Goal: Information Seeking & Learning: Learn about a topic

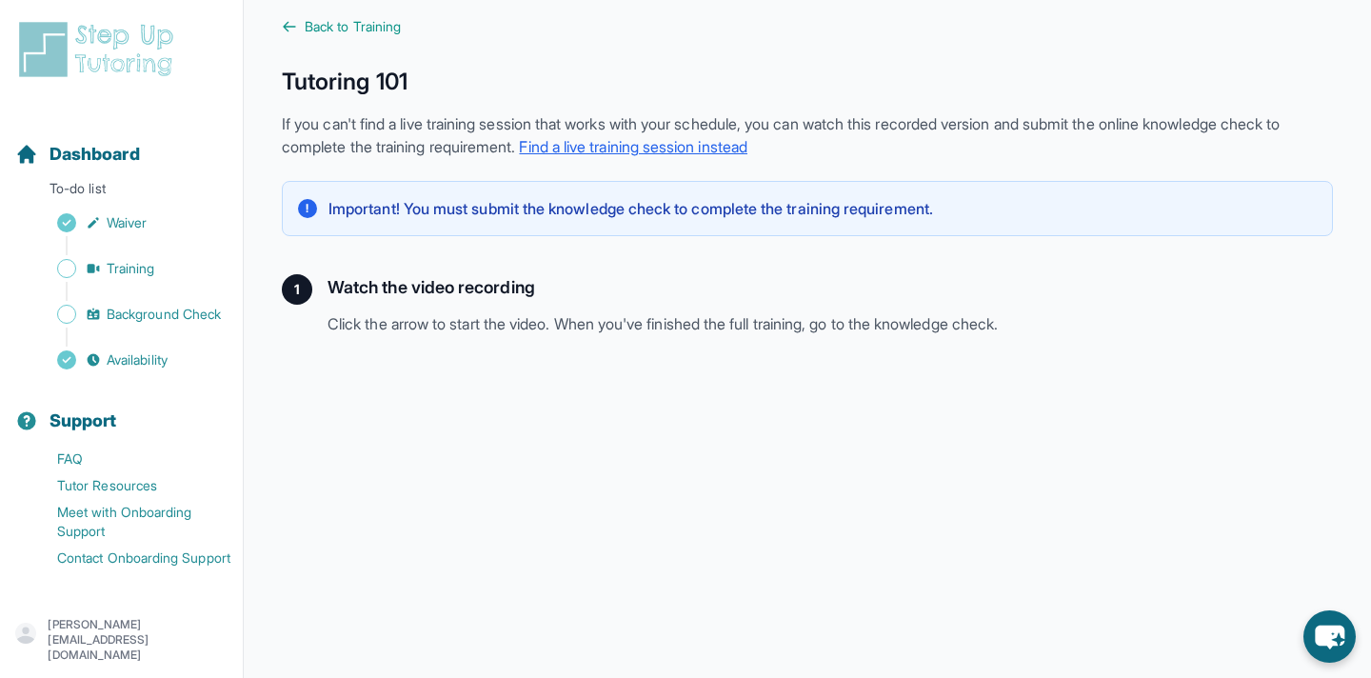
scroll to position [20, 0]
click at [375, 26] on span "Back to Training" at bounding box center [353, 27] width 96 height 19
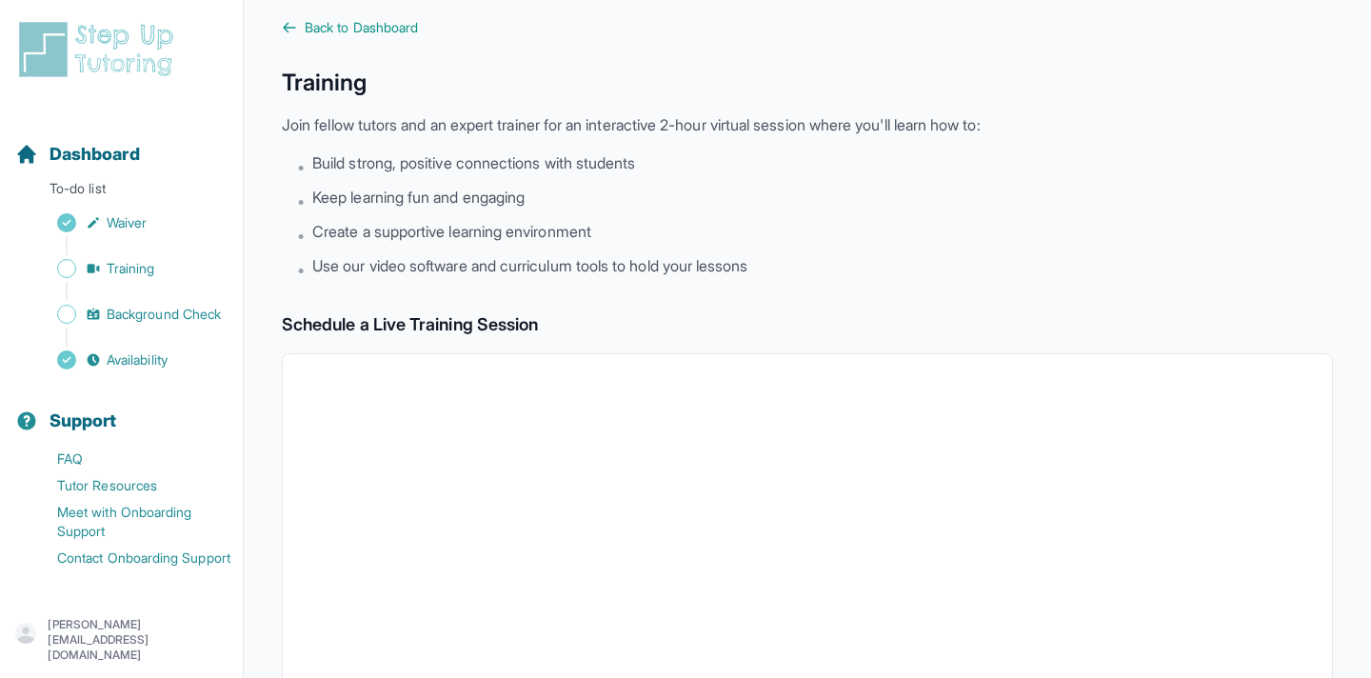
click at [375, 26] on span "Back to Dashboard" at bounding box center [361, 27] width 113 height 19
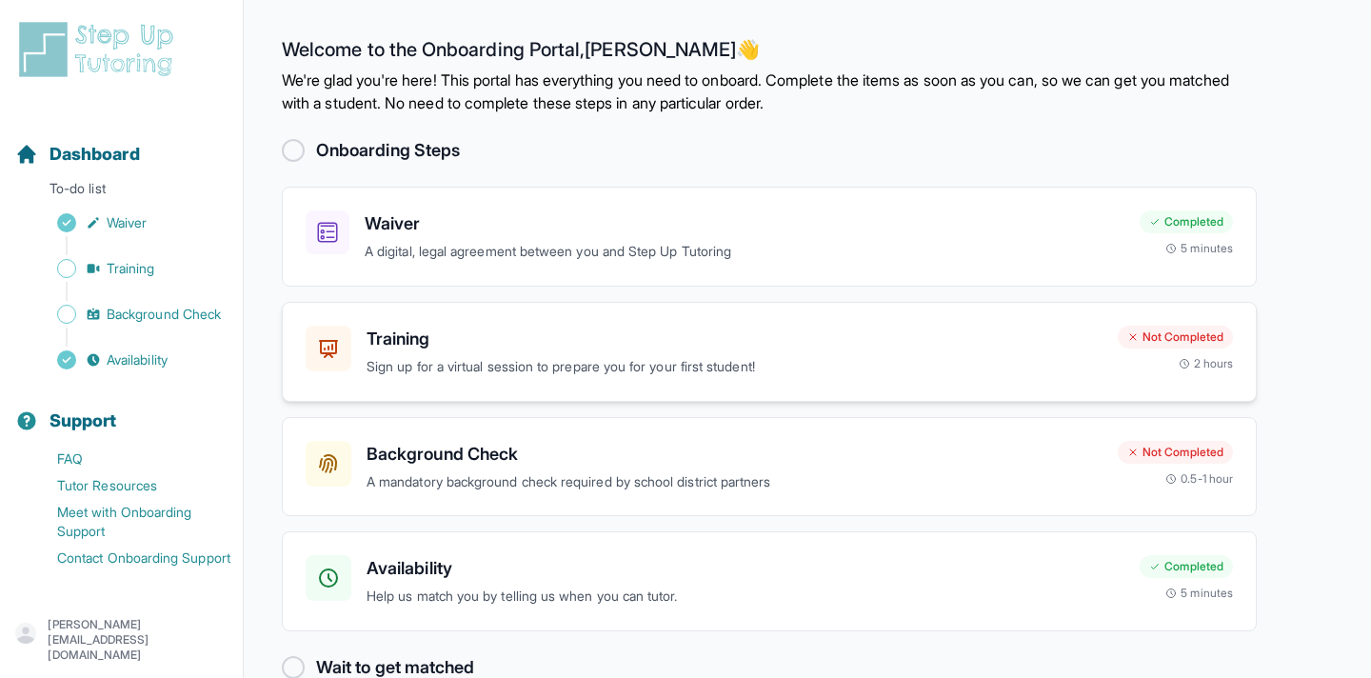
click at [484, 365] on p "Sign up for a virtual session to prepare you for your first student!" at bounding box center [735, 367] width 736 height 22
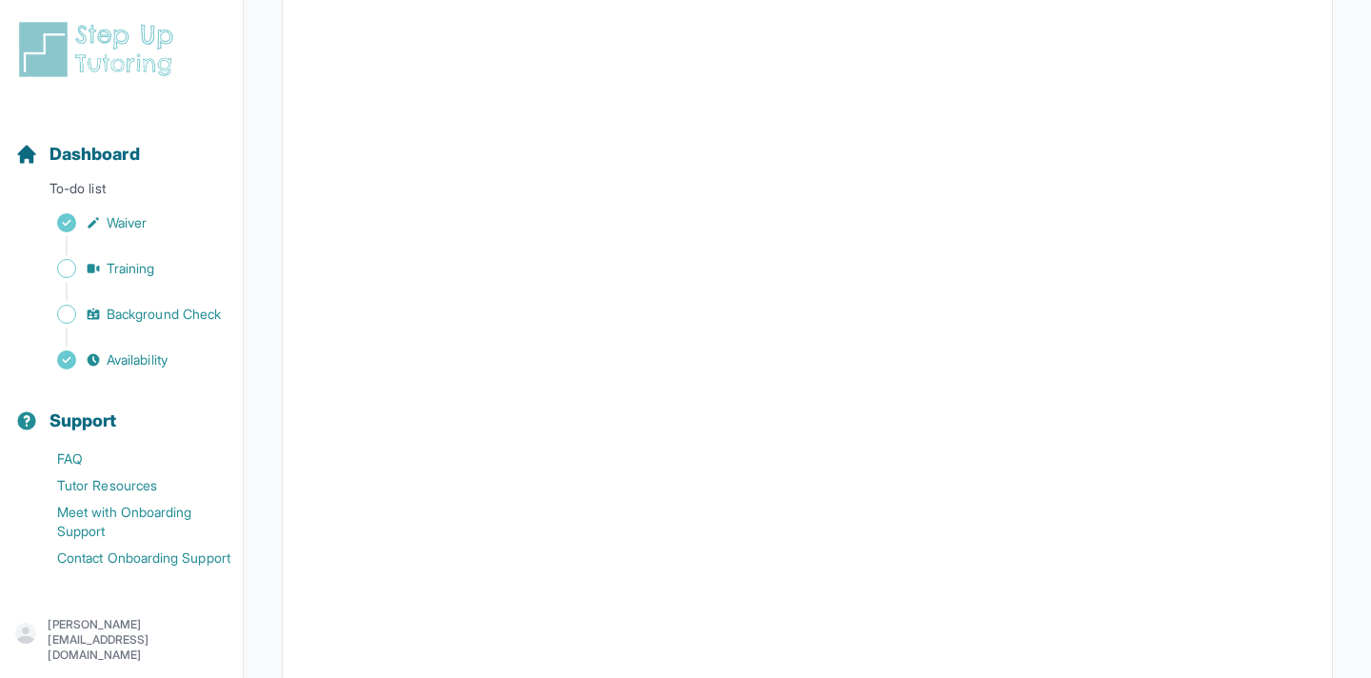
scroll to position [663, 0]
click at [511, 605] on button "I can't make any of these dates" at bounding box center [411, 604] width 210 height 23
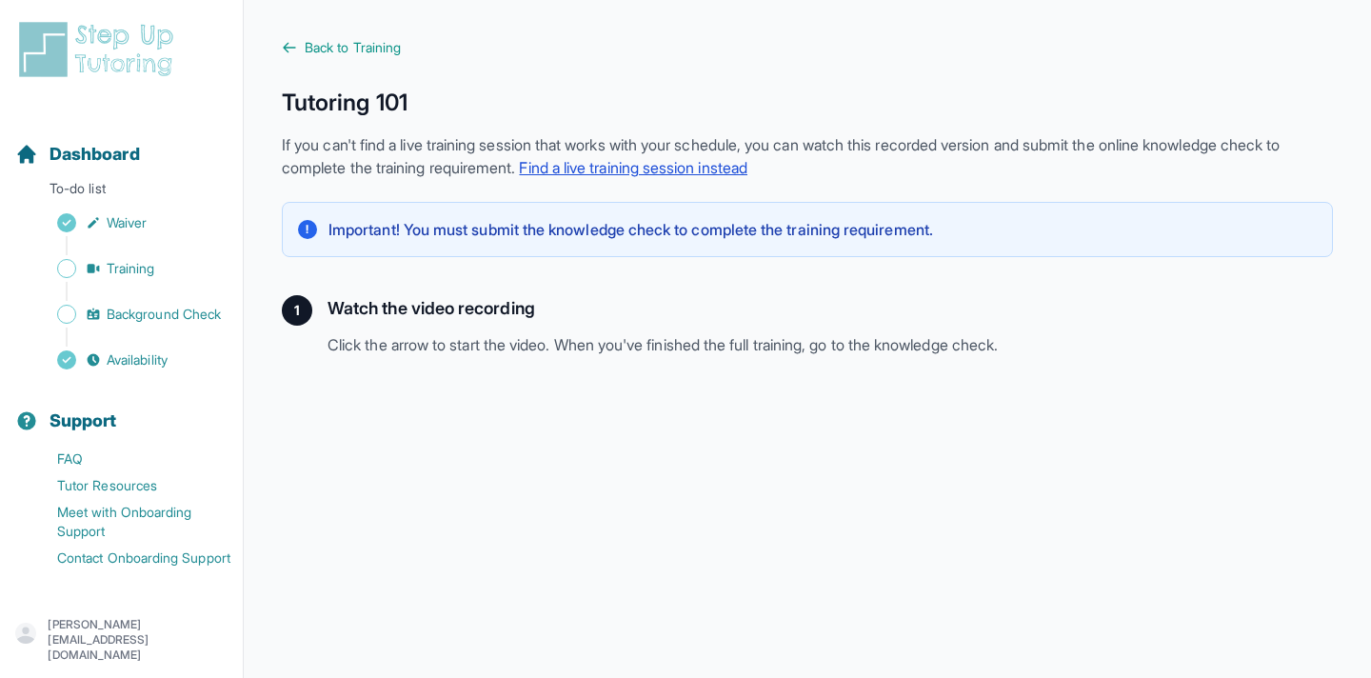
click at [747, 169] on link "Find a live training session instead" at bounding box center [633, 167] width 228 height 19
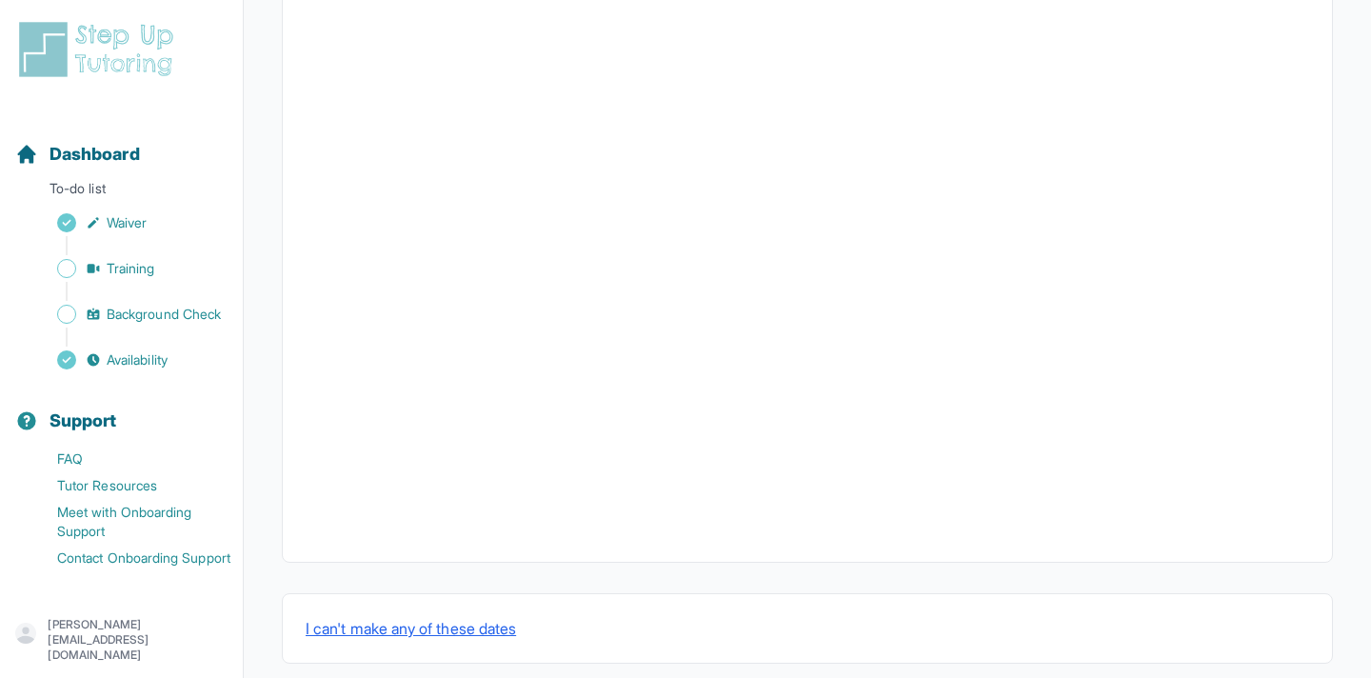
scroll to position [663, 0]
click at [513, 604] on button "I can't make any of these dates" at bounding box center [411, 604] width 210 height 23
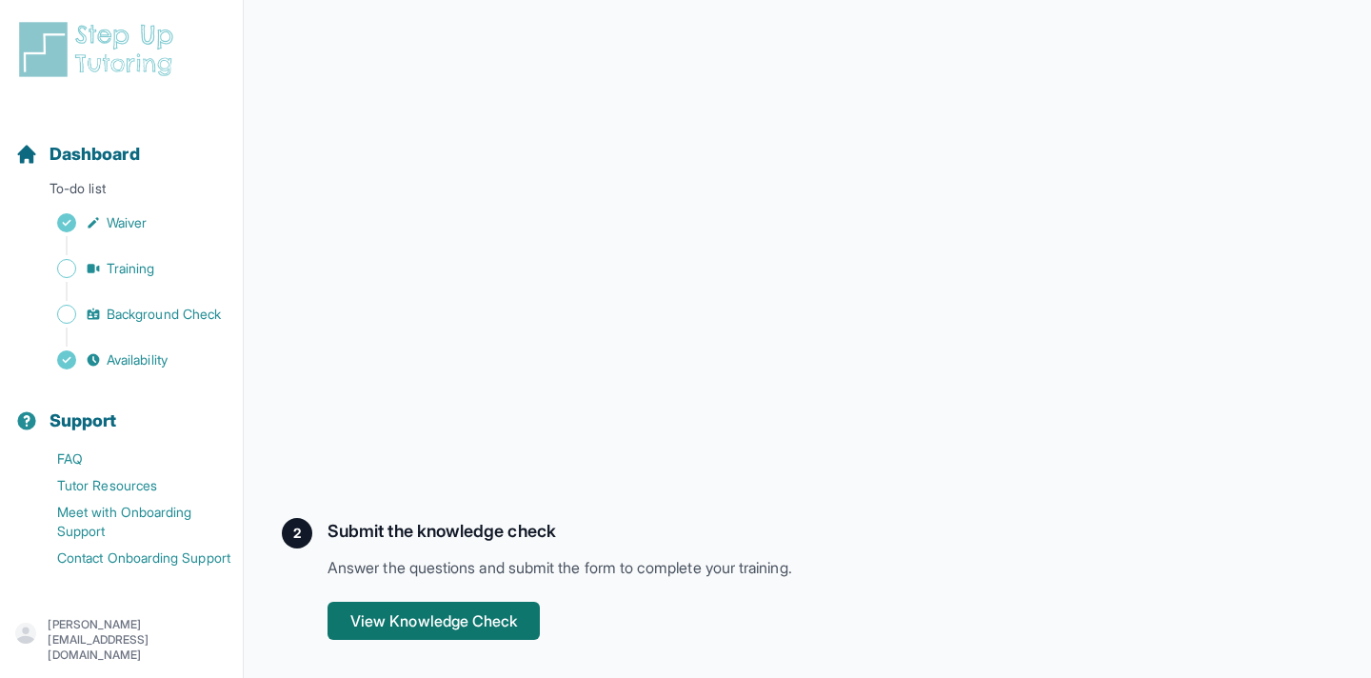
click at [510, 613] on button "View Knowledge Check" at bounding box center [433, 621] width 212 height 38
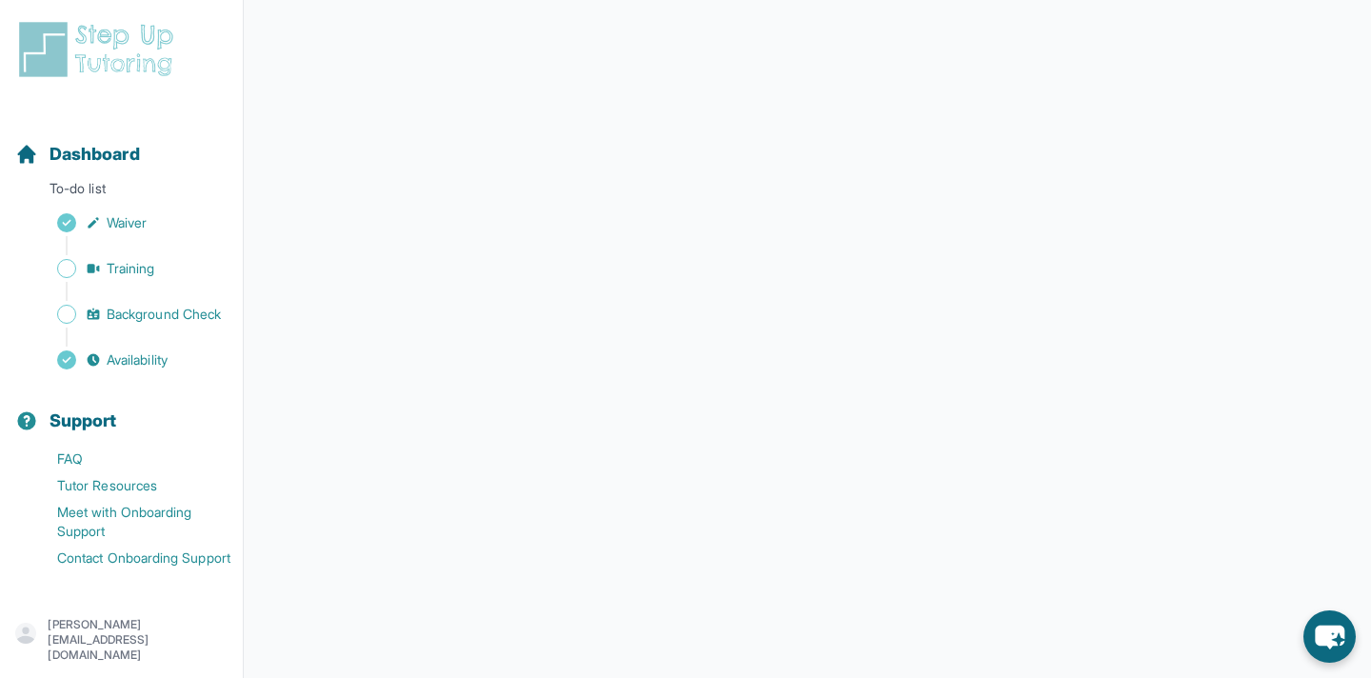
scroll to position [335, 0]
click at [163, 637] on p "[PERSON_NAME][EMAIL_ADDRESS][DOMAIN_NAME]" at bounding box center [138, 640] width 180 height 46
click at [107, 595] on link "Sign Out" at bounding box center [122, 588] width 206 height 34
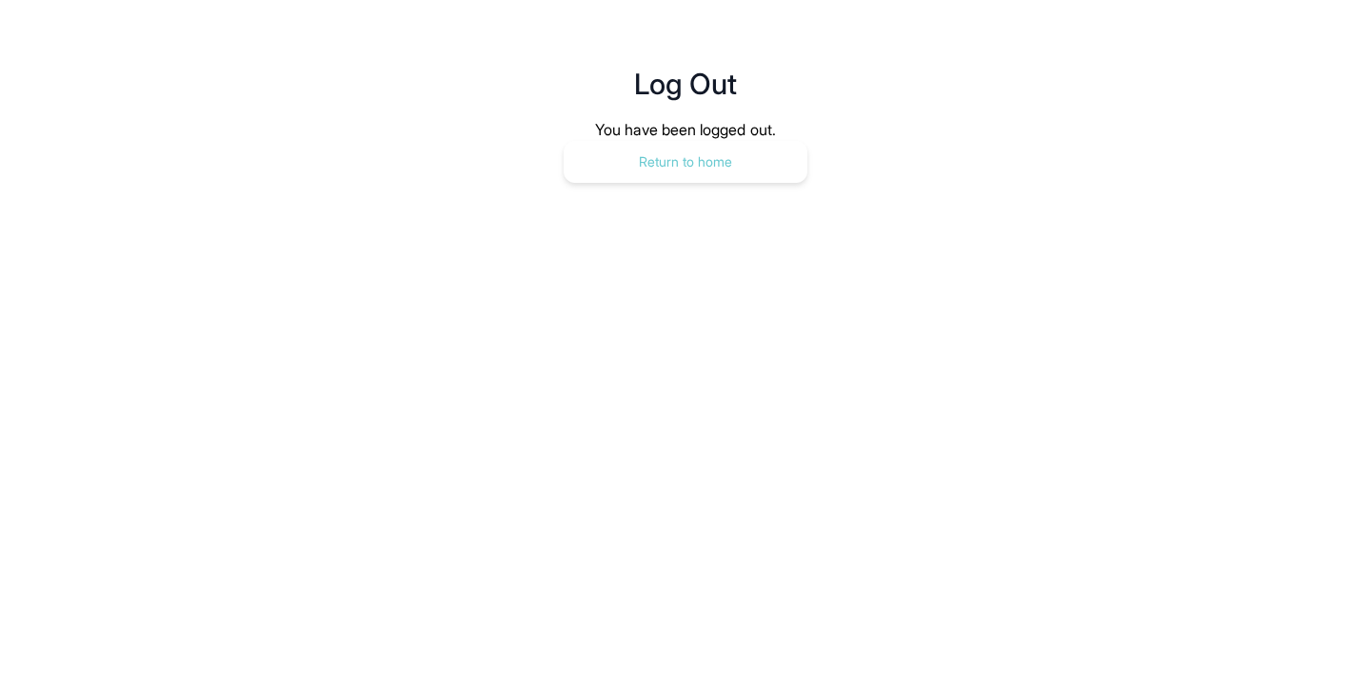
click at [678, 176] on button "Return to home" at bounding box center [686, 162] width 244 height 42
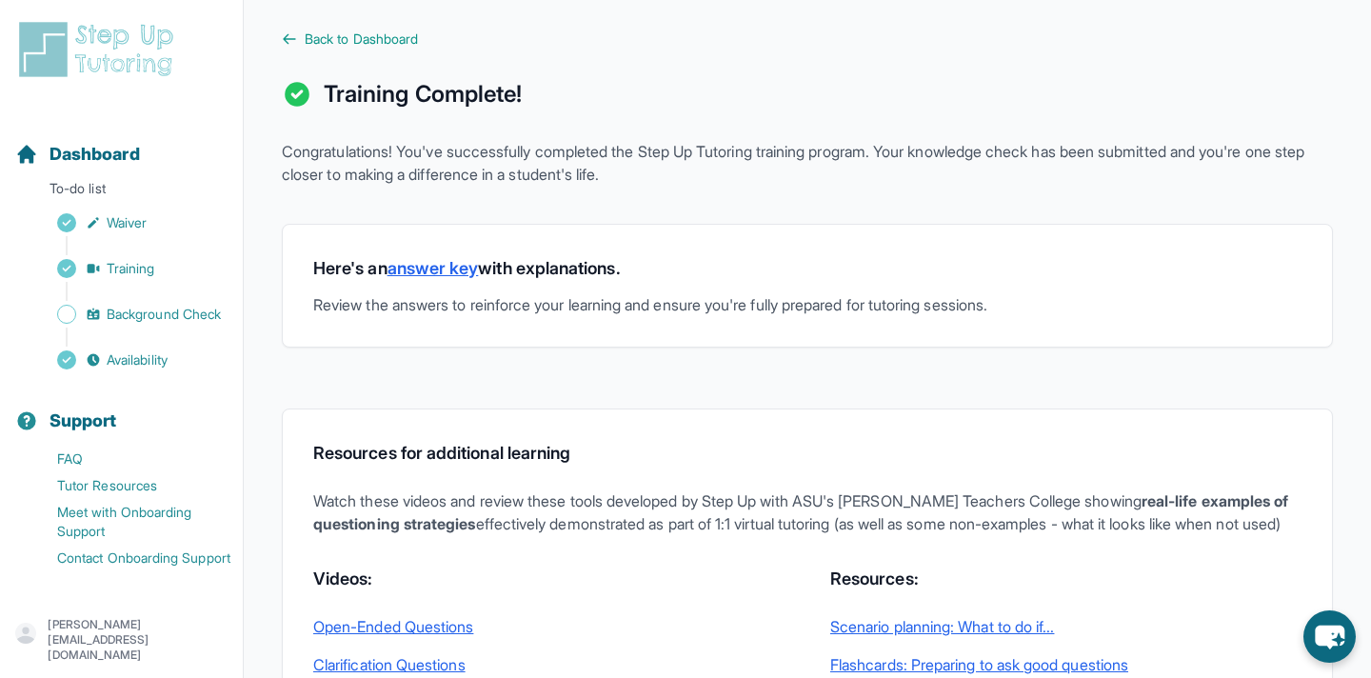
scroll to position [23, 0]
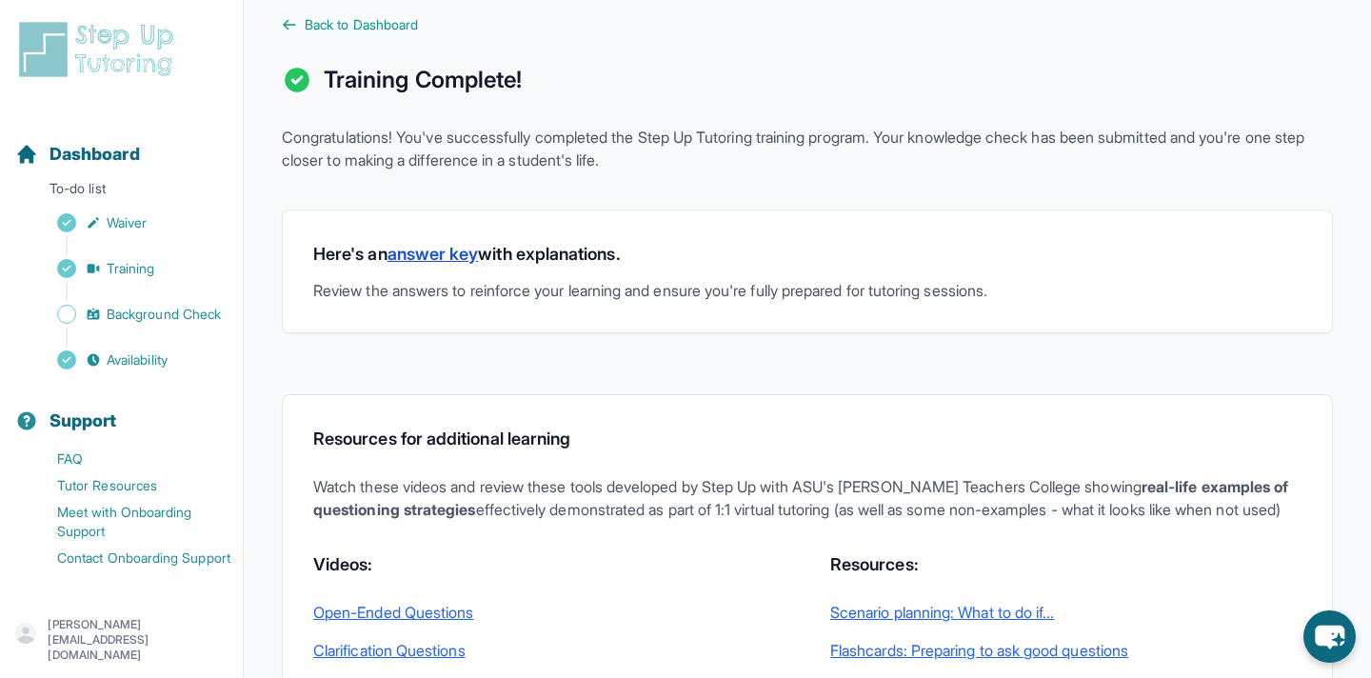
click at [466, 252] on link "answer key" at bounding box center [432, 254] width 91 height 20
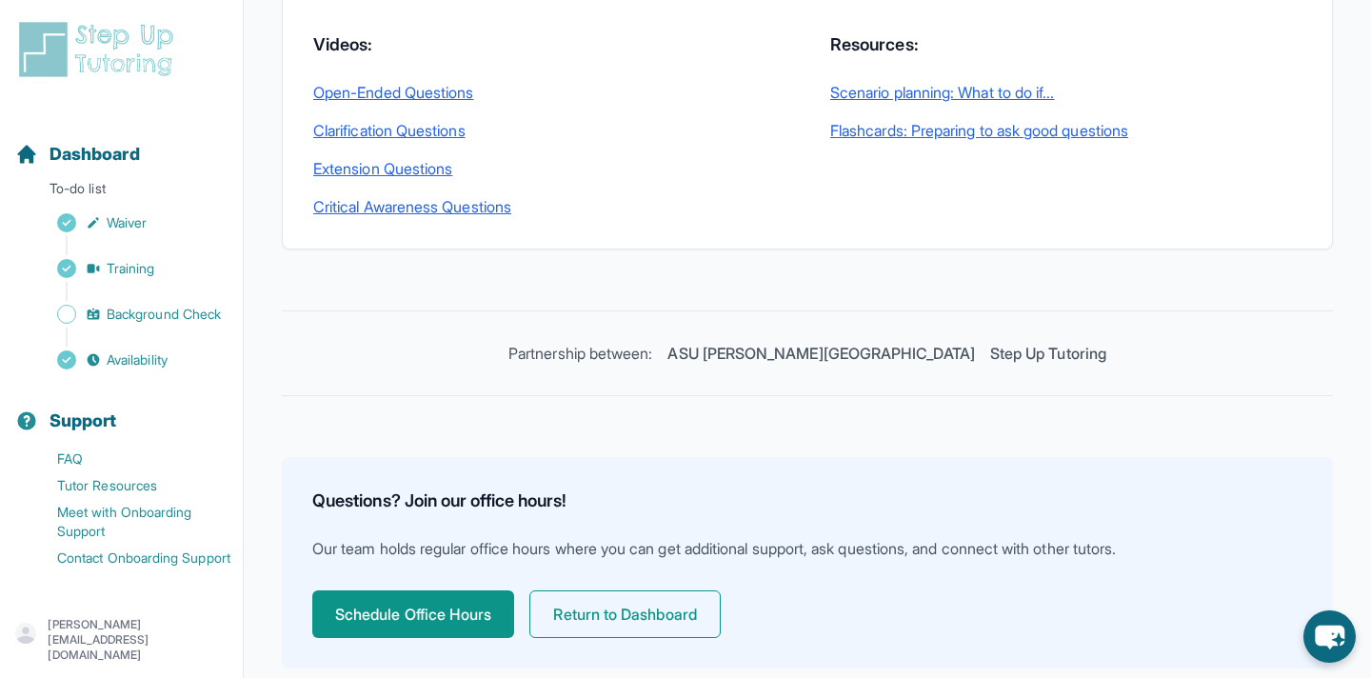
scroll to position [640, 0]
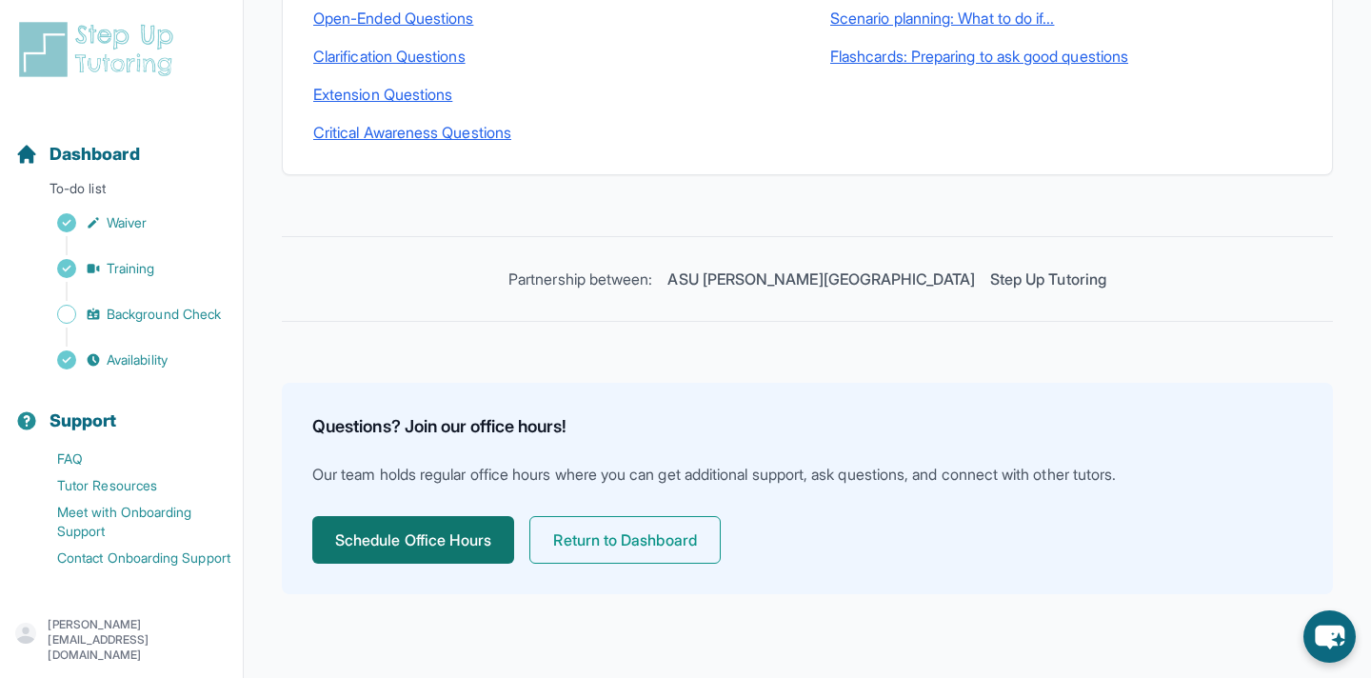
click at [464, 529] on button "Schedule Office Hours" at bounding box center [413, 540] width 202 height 48
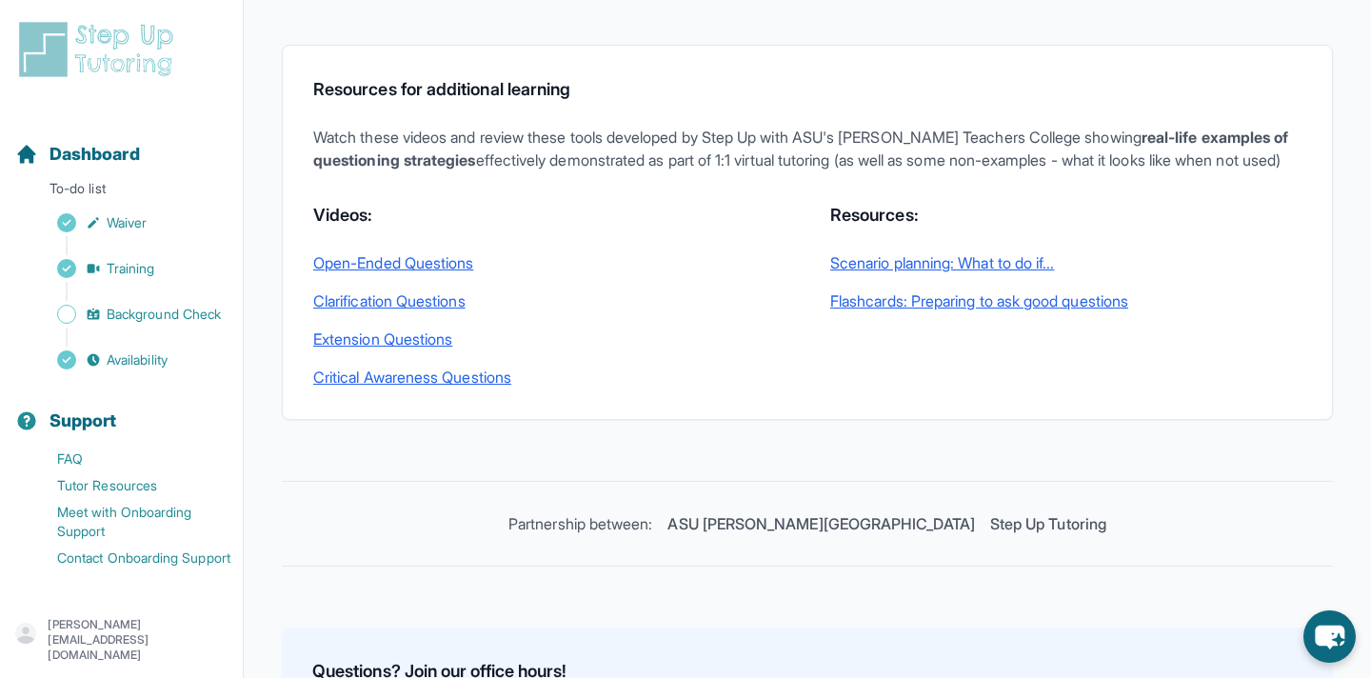
scroll to position [260, 0]
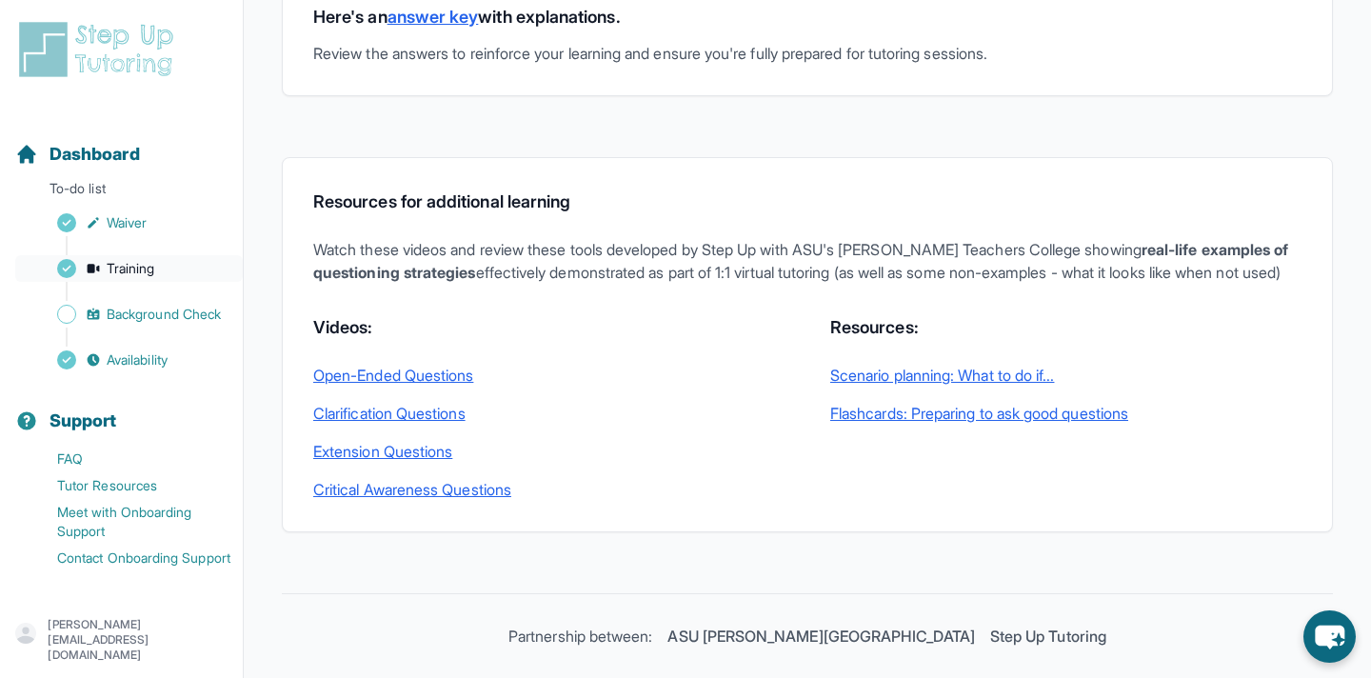
click at [116, 275] on span "Training" at bounding box center [131, 268] width 49 height 19
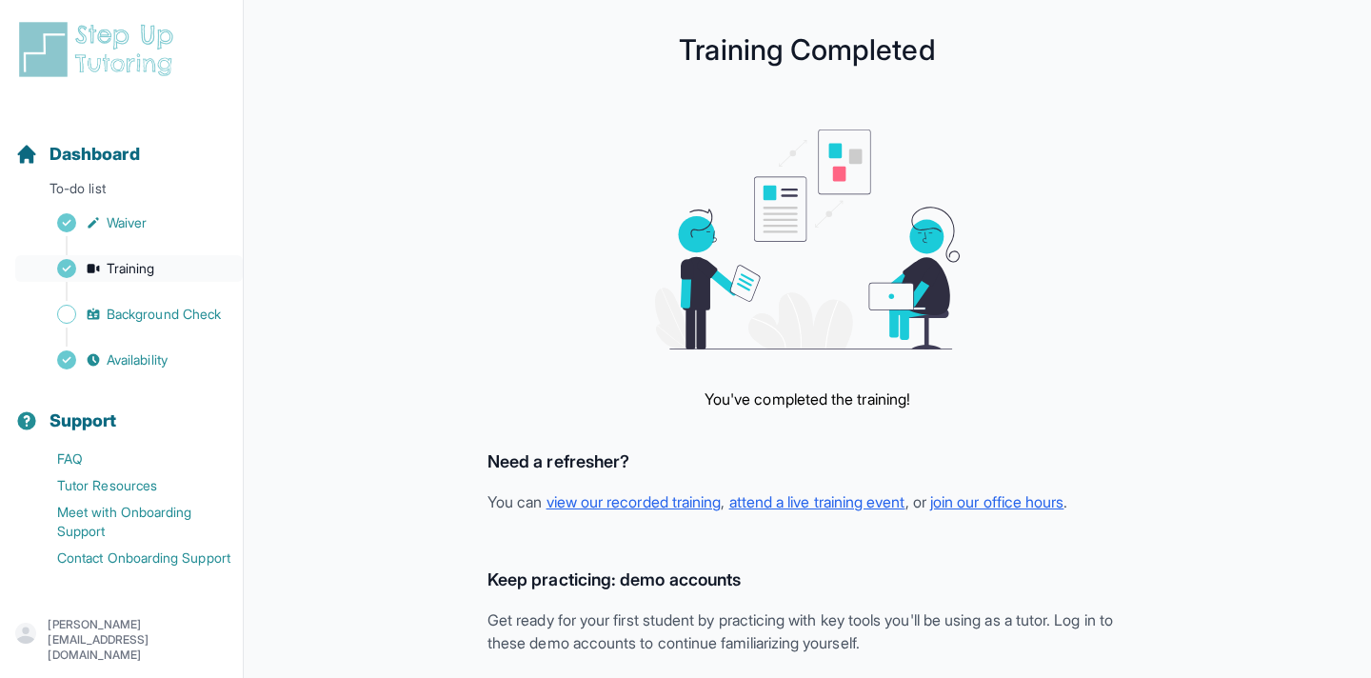
click at [163, 262] on link "Training" at bounding box center [129, 268] width 228 height 27
click at [164, 272] on link "Training" at bounding box center [129, 268] width 228 height 27
click at [133, 155] on span "Dashboard" at bounding box center [95, 154] width 90 height 27
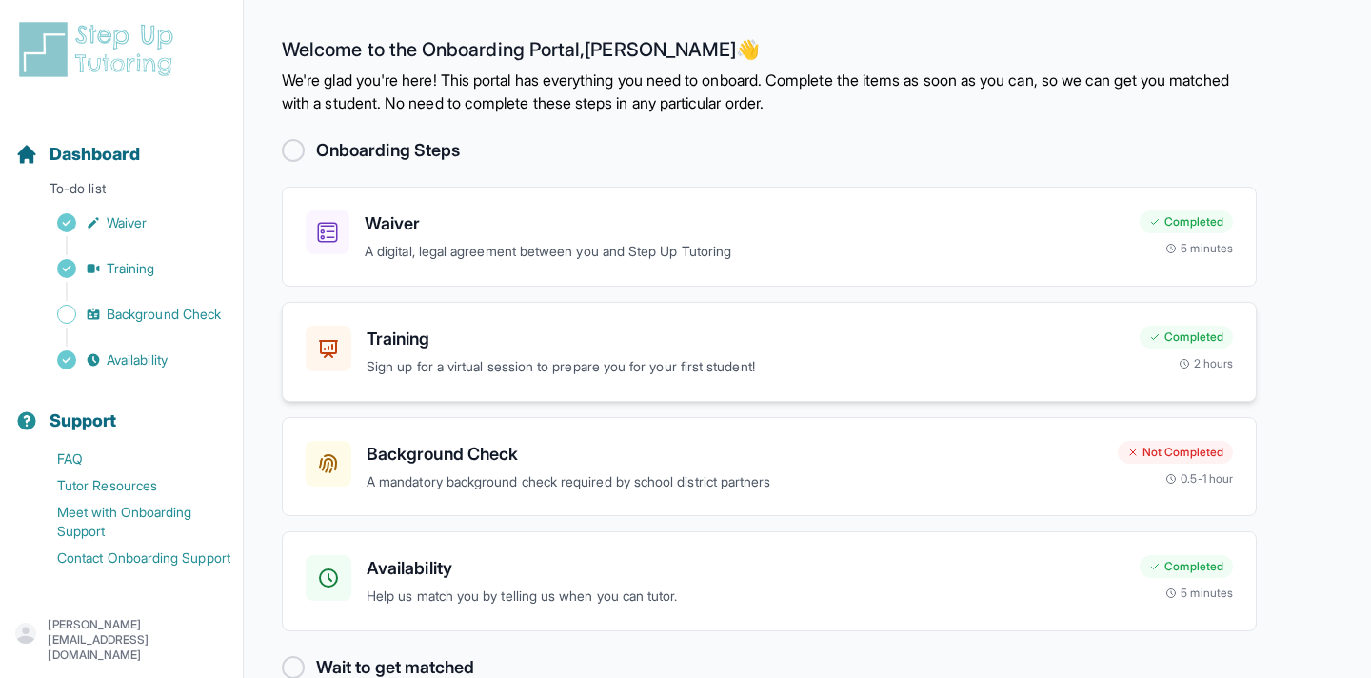
click at [506, 367] on p "Sign up for a virtual session to prepare you for your first student!" at bounding box center [746, 367] width 758 height 22
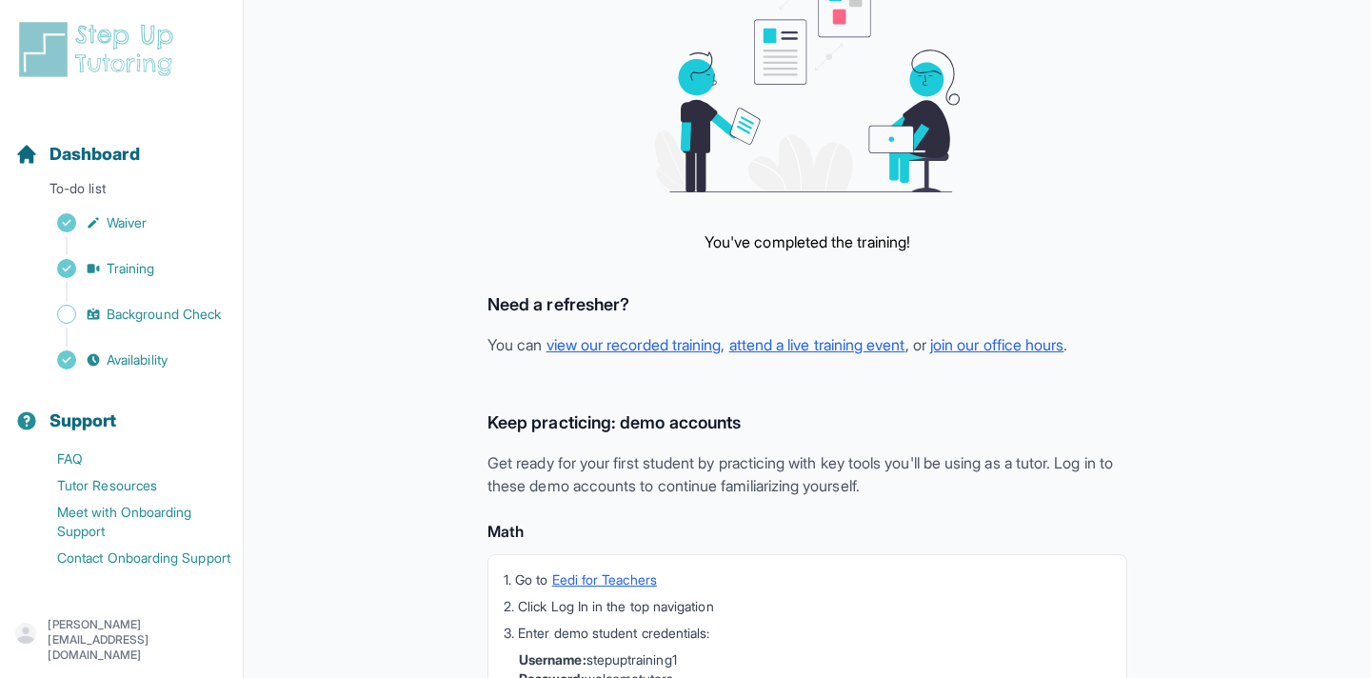
scroll to position [212, 0]
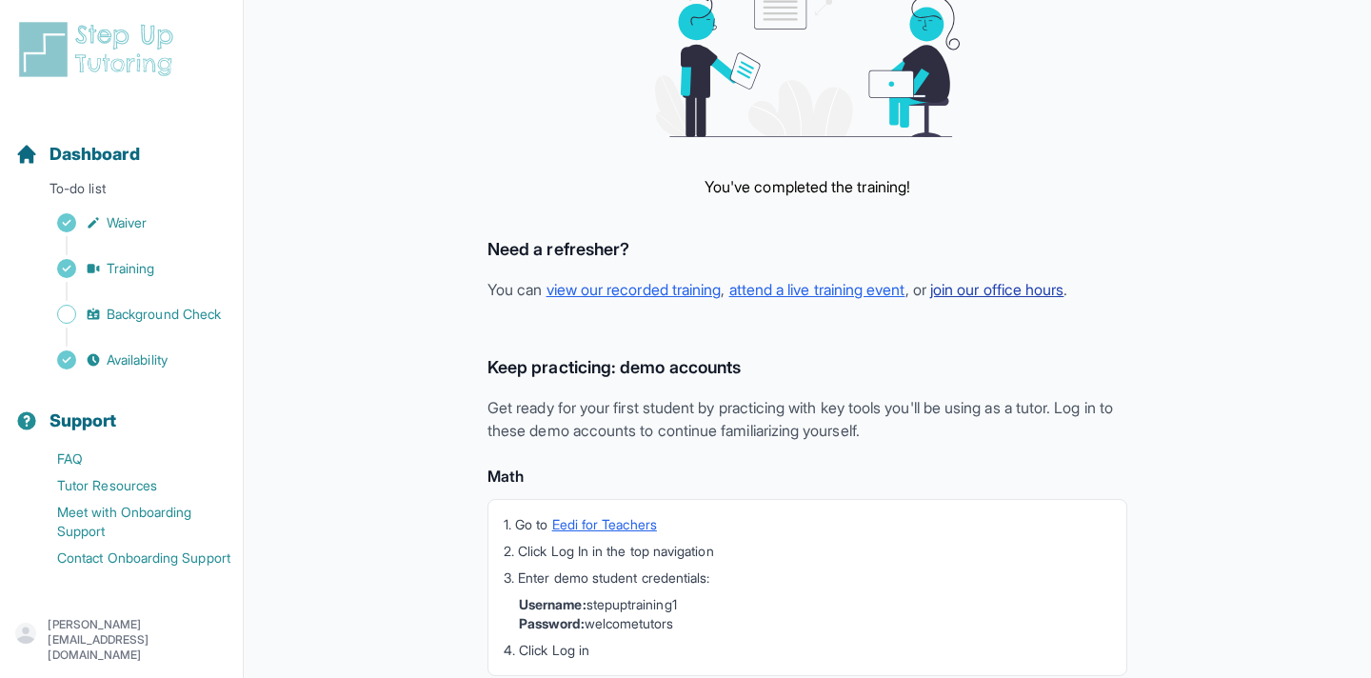
click at [1023, 288] on link "join our office hours" at bounding box center [996, 289] width 133 height 19
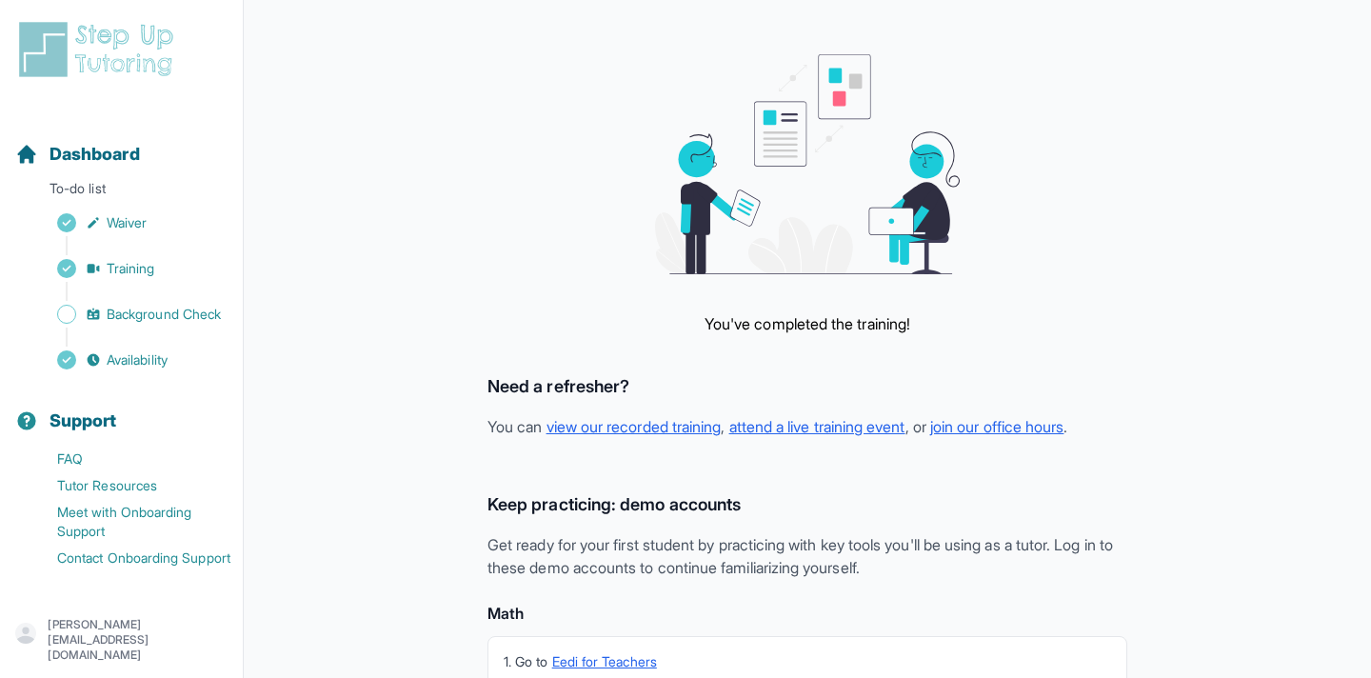
scroll to position [0, 0]
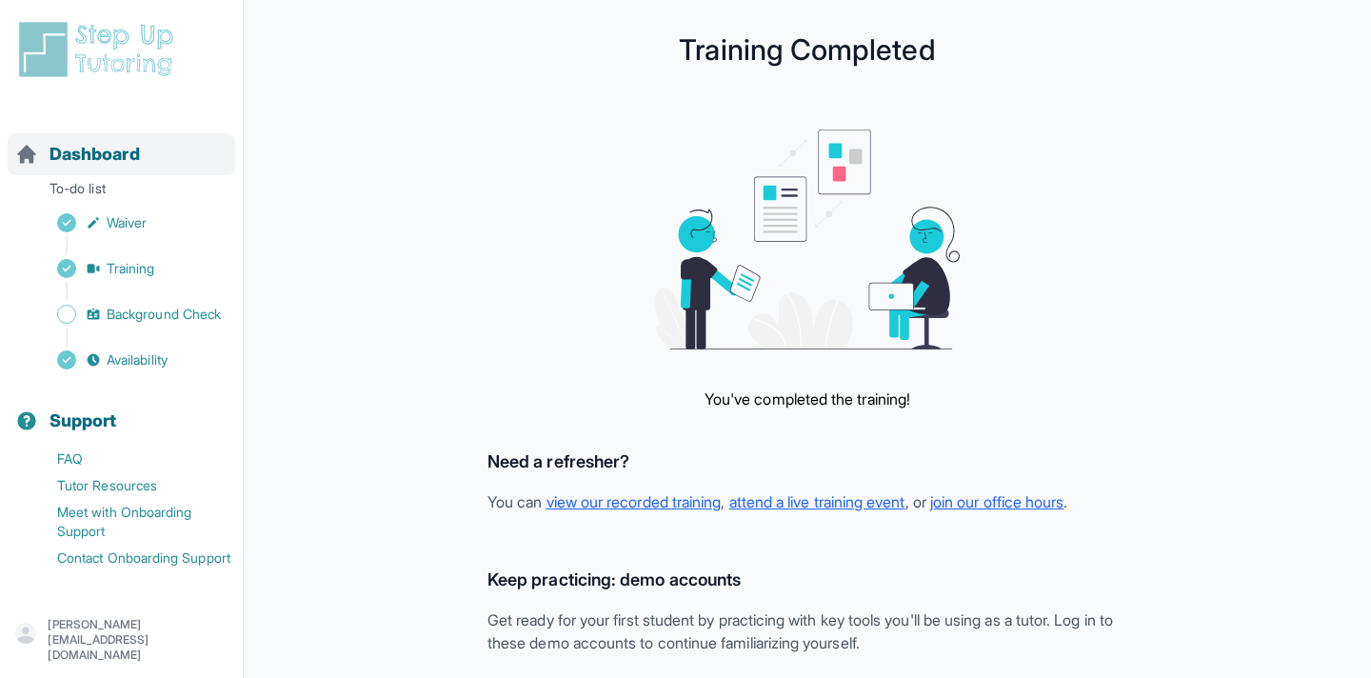
click at [104, 148] on span "Dashboard" at bounding box center [95, 154] width 90 height 27
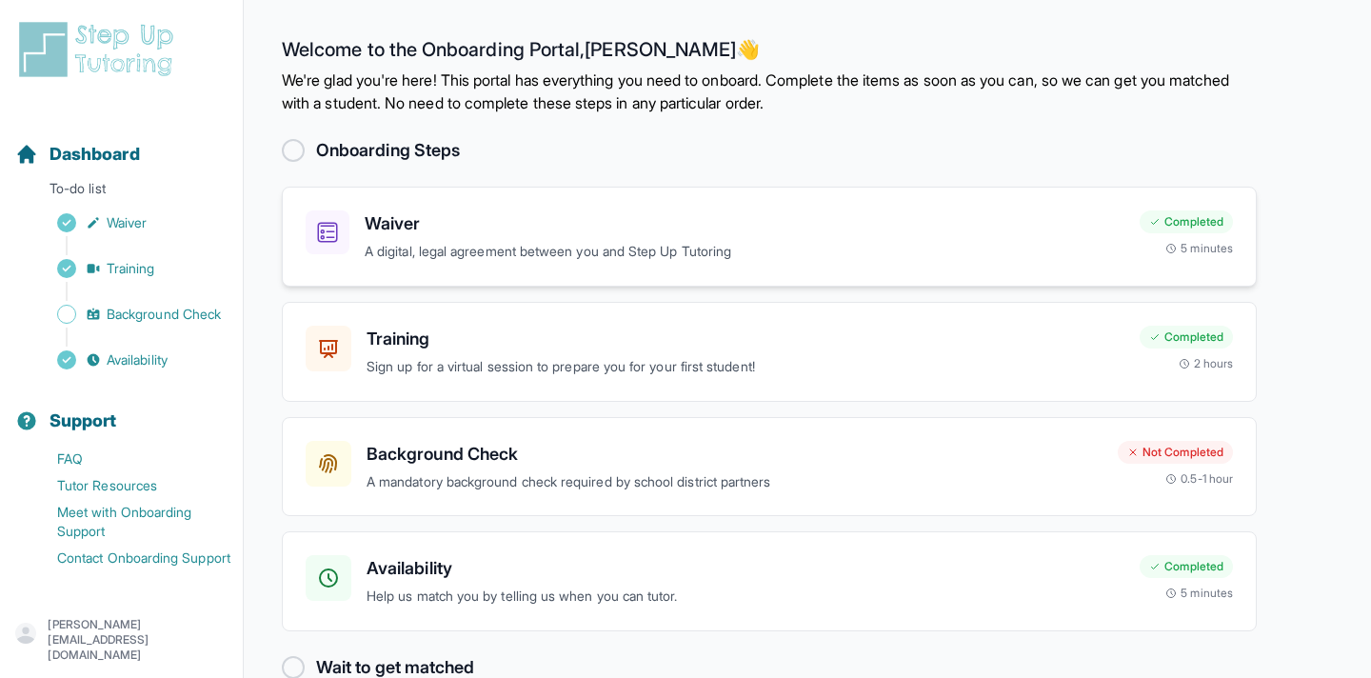
click at [580, 218] on h3 "Waiver" at bounding box center [745, 223] width 760 height 27
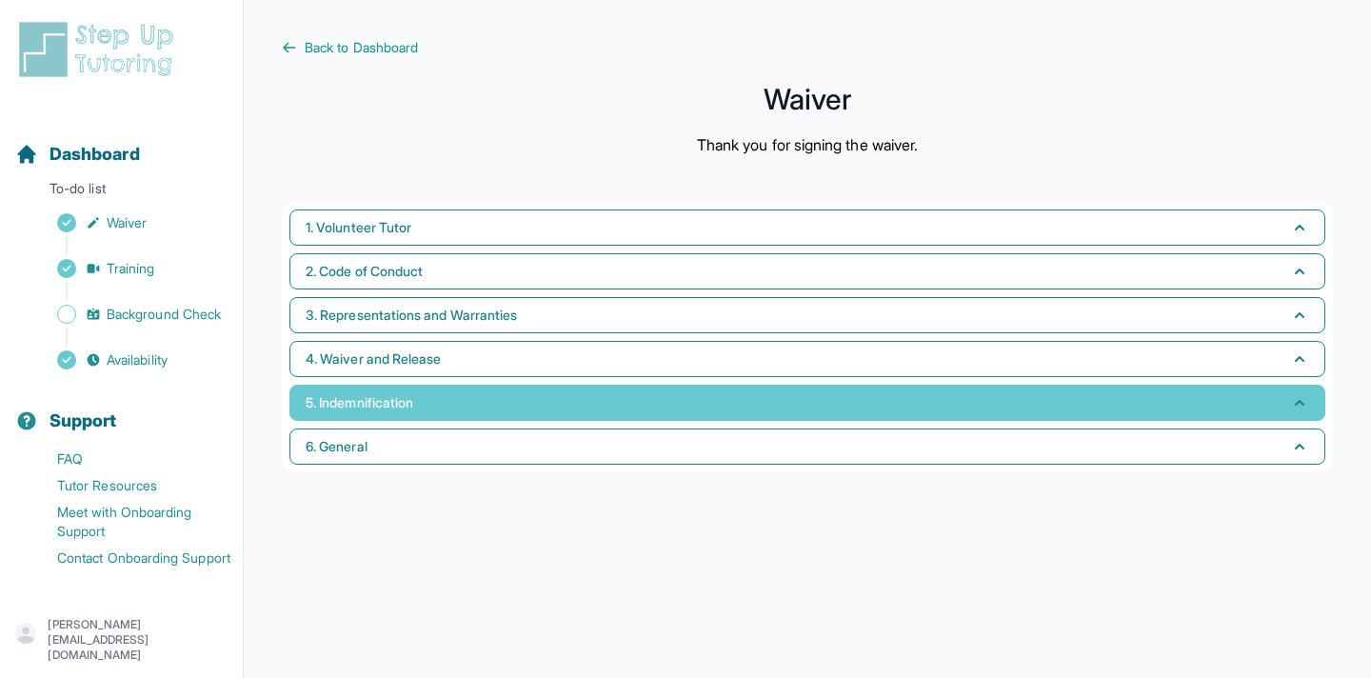
click at [547, 398] on button "5. Indemnification" at bounding box center [807, 403] width 1036 height 36
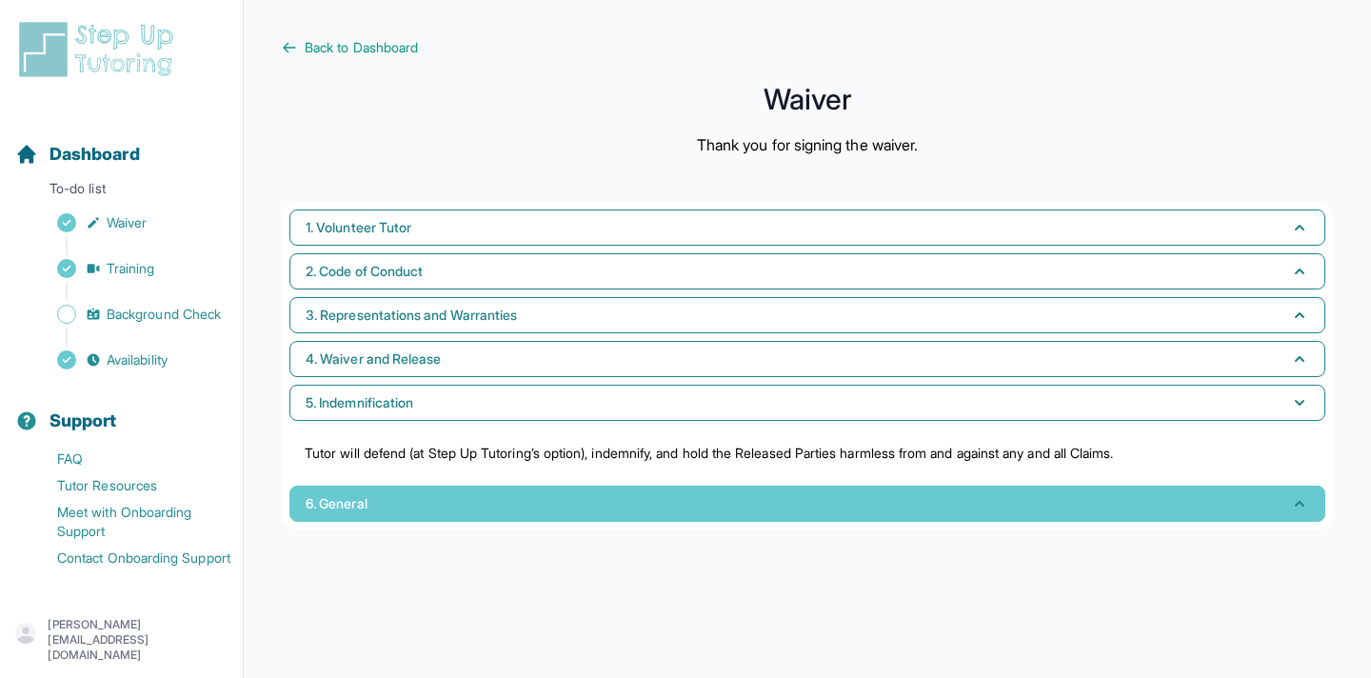
click at [529, 486] on button "6. General" at bounding box center [807, 504] width 1036 height 36
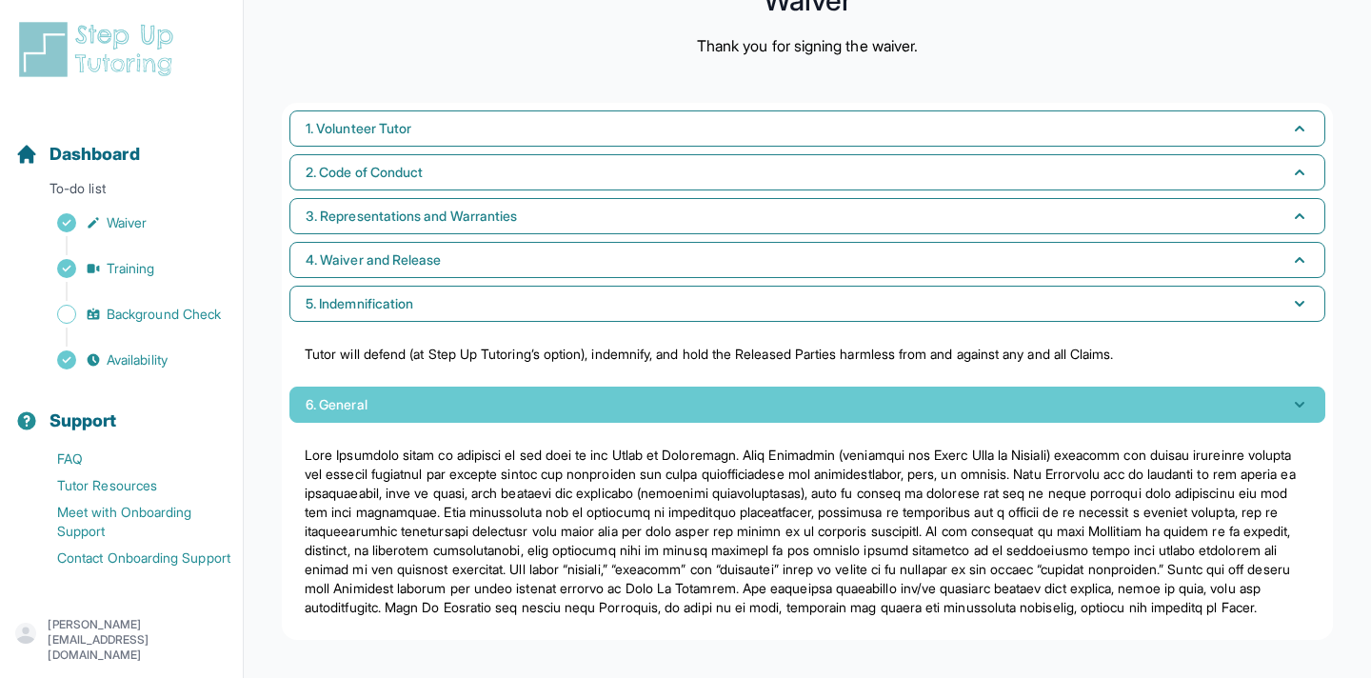
scroll to position [118, 0]
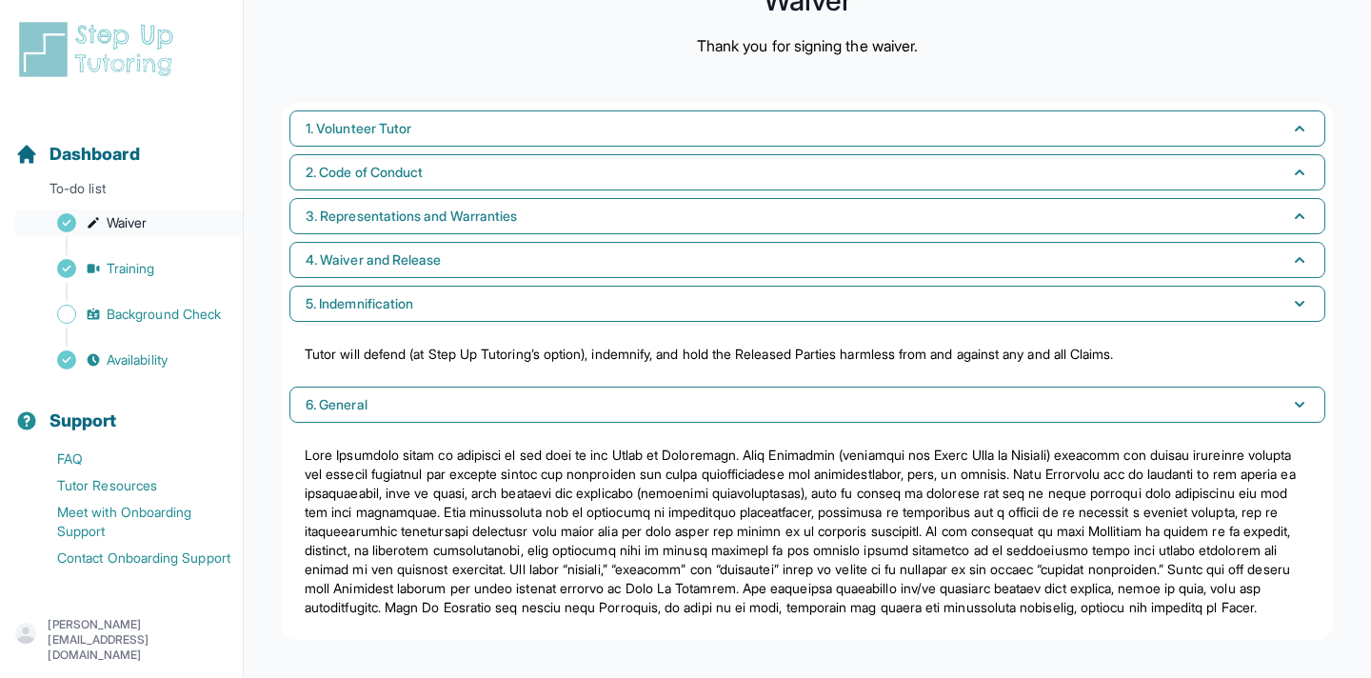
click at [167, 215] on link "Waiver" at bounding box center [129, 222] width 228 height 27
click at [113, 155] on span "Dashboard" at bounding box center [95, 154] width 90 height 27
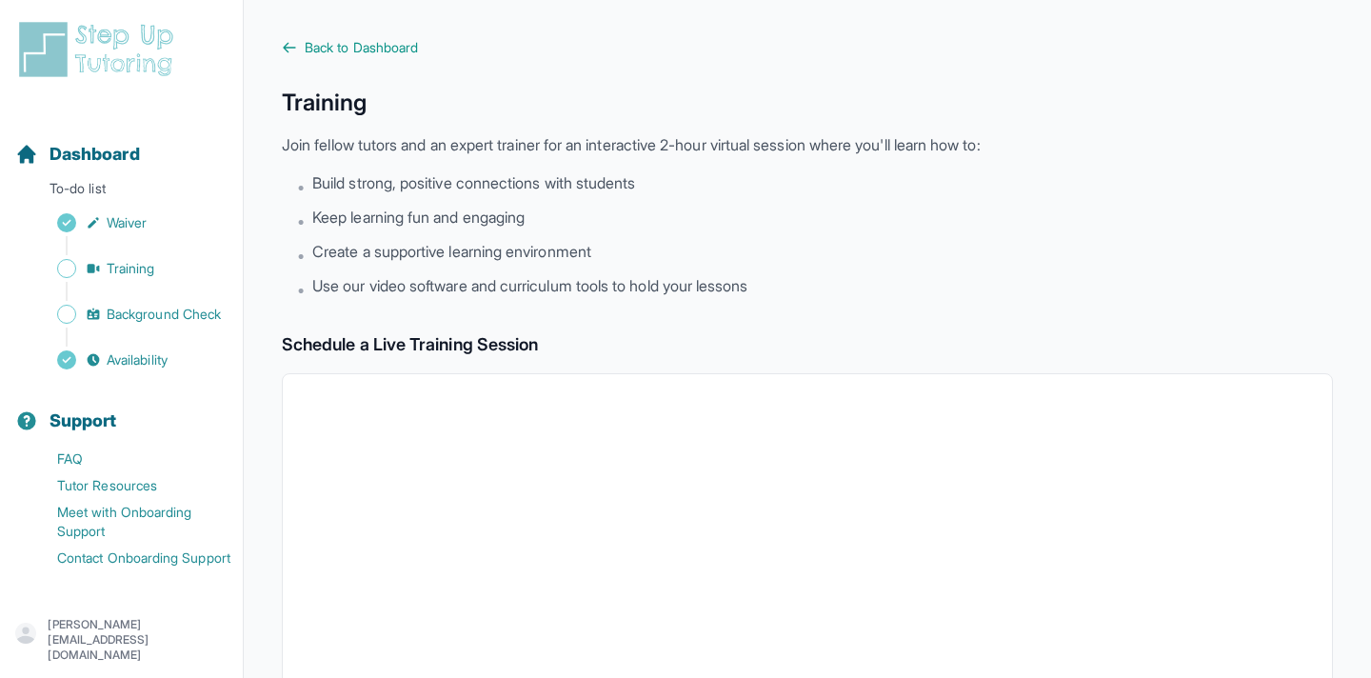
scroll to position [247, 0]
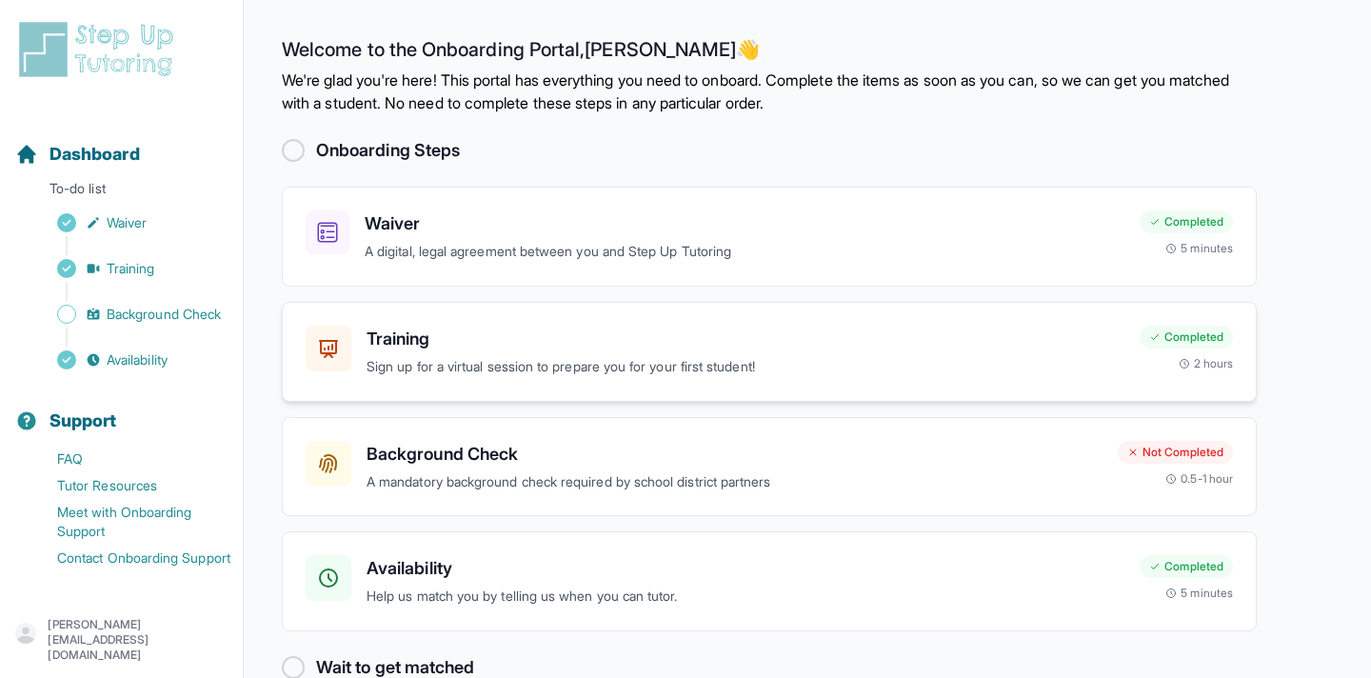
click at [623, 337] on h3 "Training" at bounding box center [746, 339] width 758 height 27
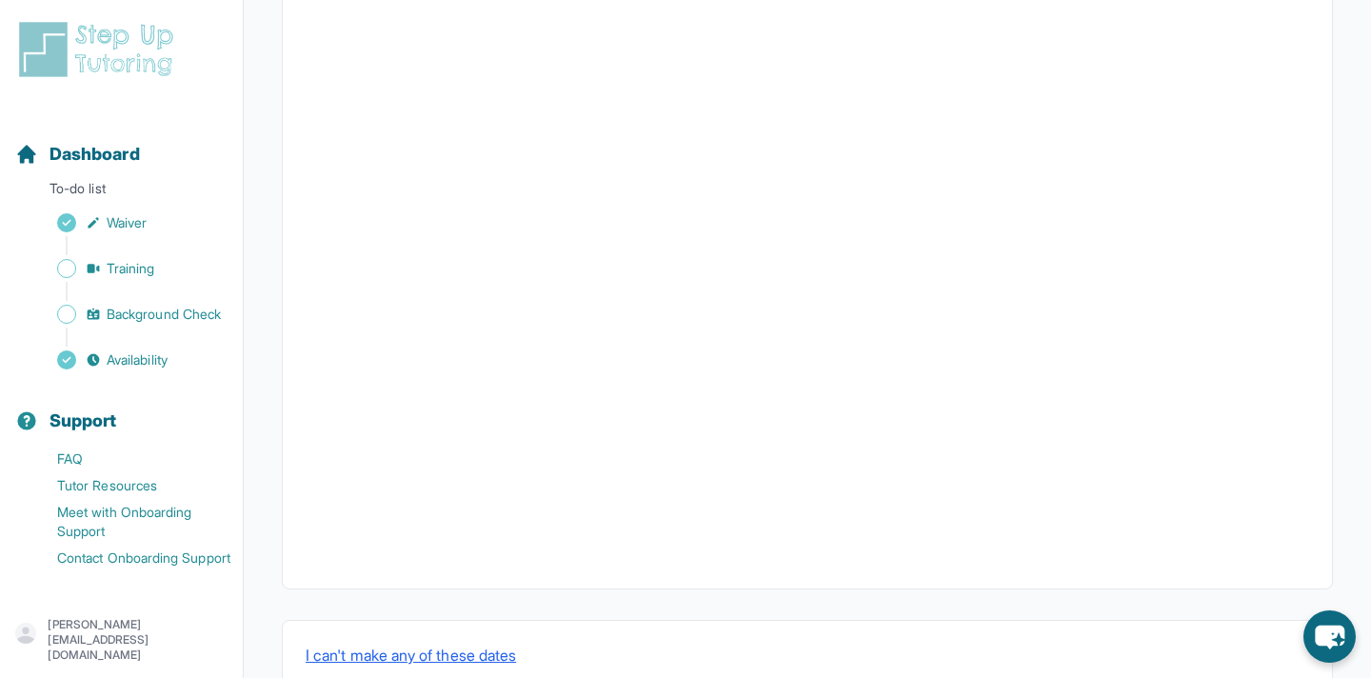
scroll to position [663, 0]
click at [419, 606] on button "I can't make any of these dates" at bounding box center [411, 604] width 210 height 23
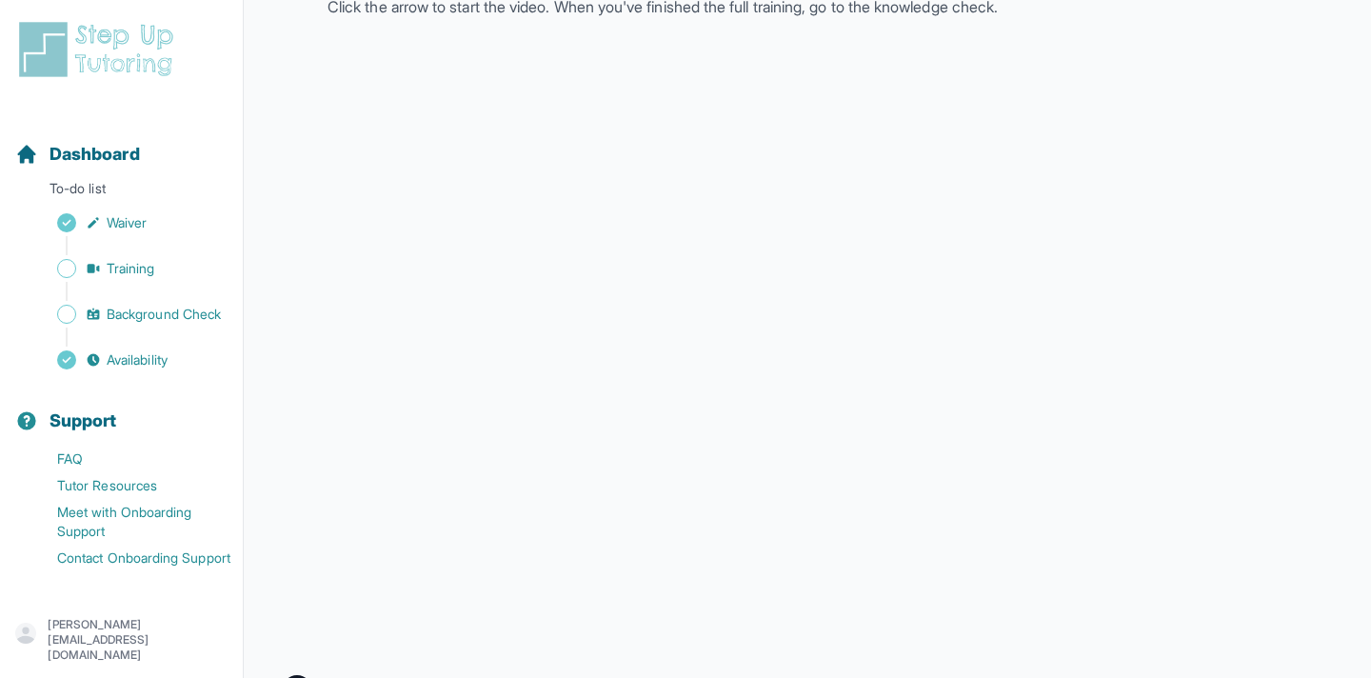
scroll to position [495, 0]
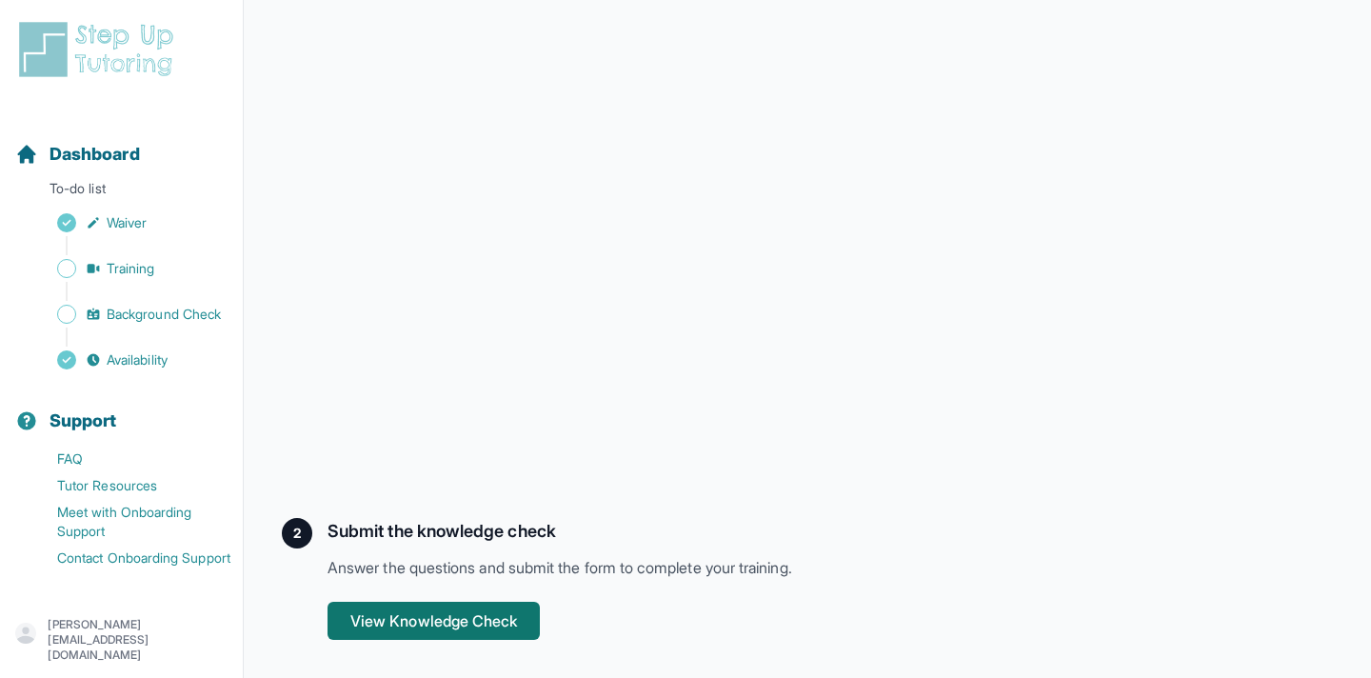
click at [464, 633] on button "View Knowledge Check" at bounding box center [433, 621] width 212 height 38
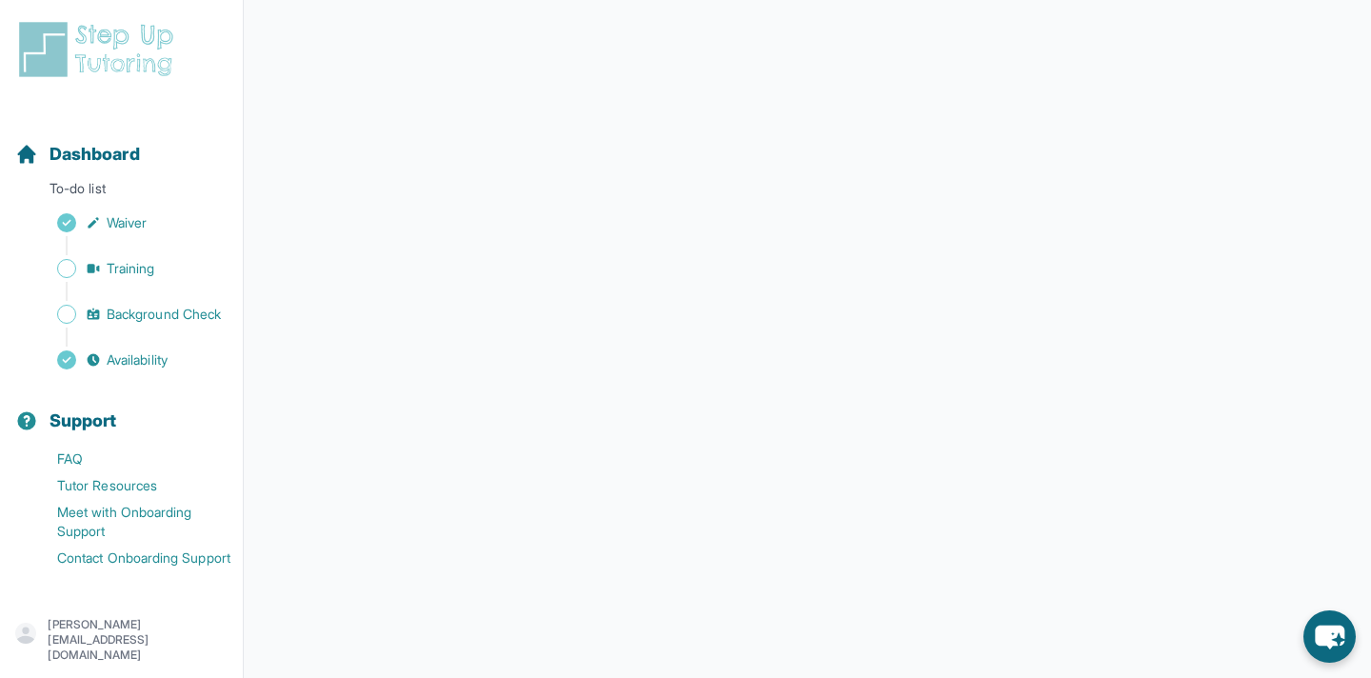
scroll to position [335, 0]
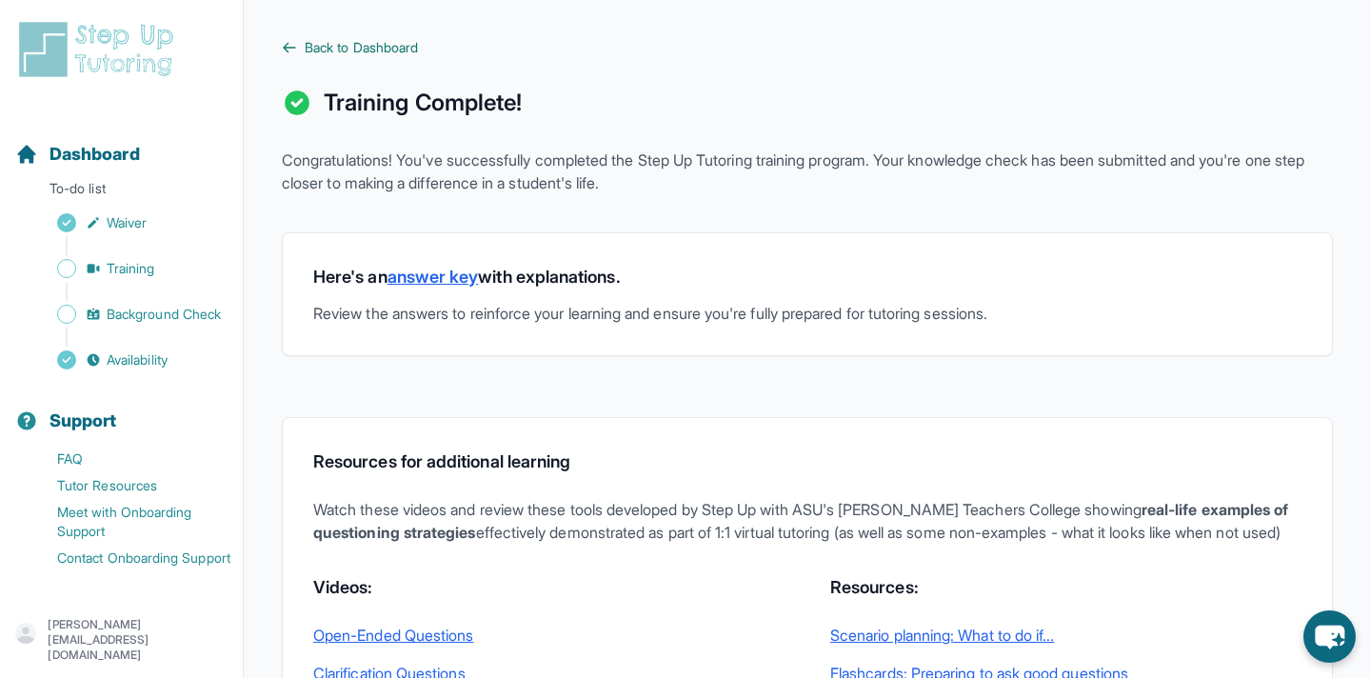
click at [399, 45] on span "Back to Dashboard" at bounding box center [361, 47] width 113 height 19
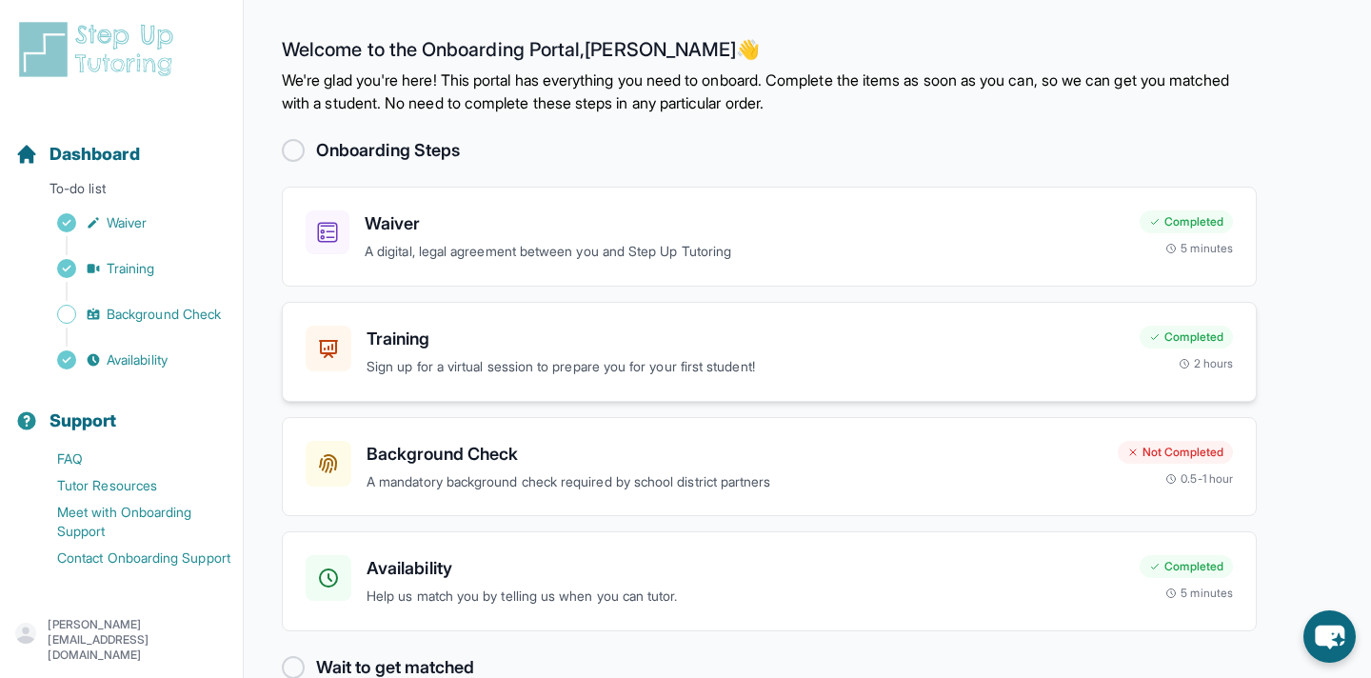
click at [715, 374] on p "Sign up for a virtual session to prepare you for your first student!" at bounding box center [746, 367] width 758 height 22
click at [358, 350] on div "Training Sign up for a virtual session to prepare you for your first student!" at bounding box center [715, 352] width 819 height 52
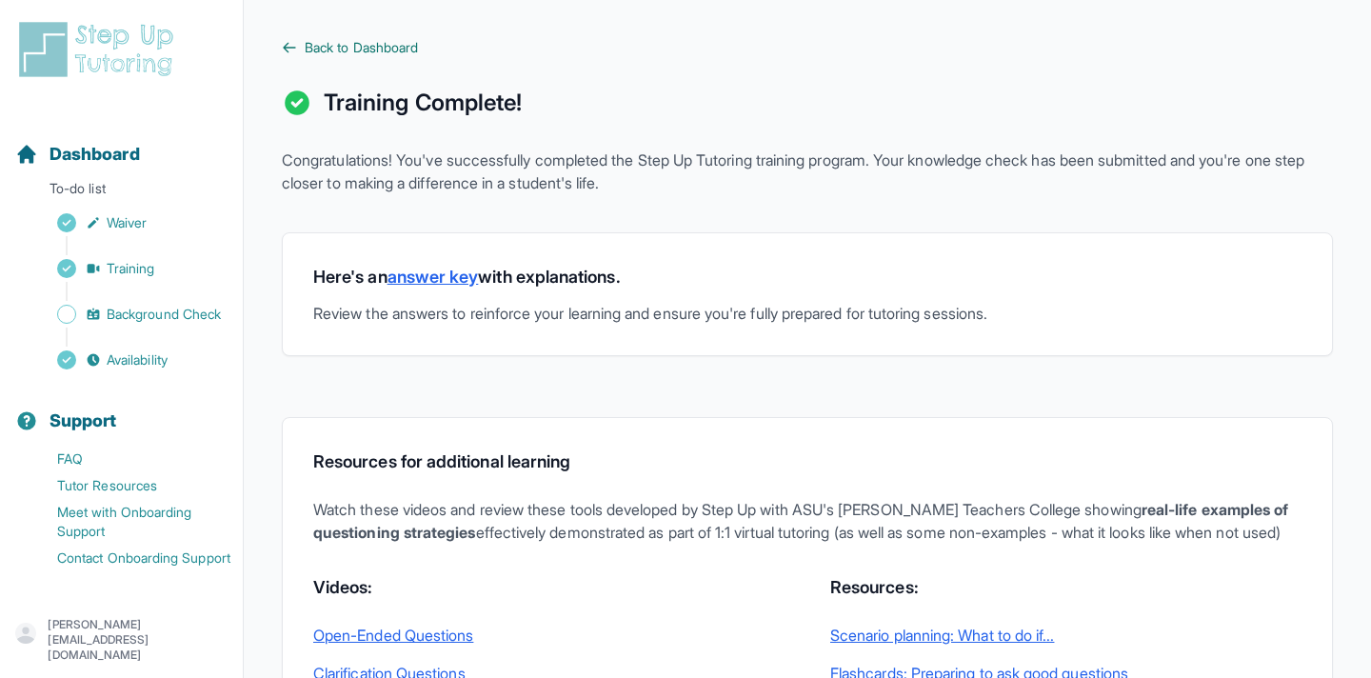
click at [375, 40] on span "Back to Dashboard" at bounding box center [361, 47] width 113 height 19
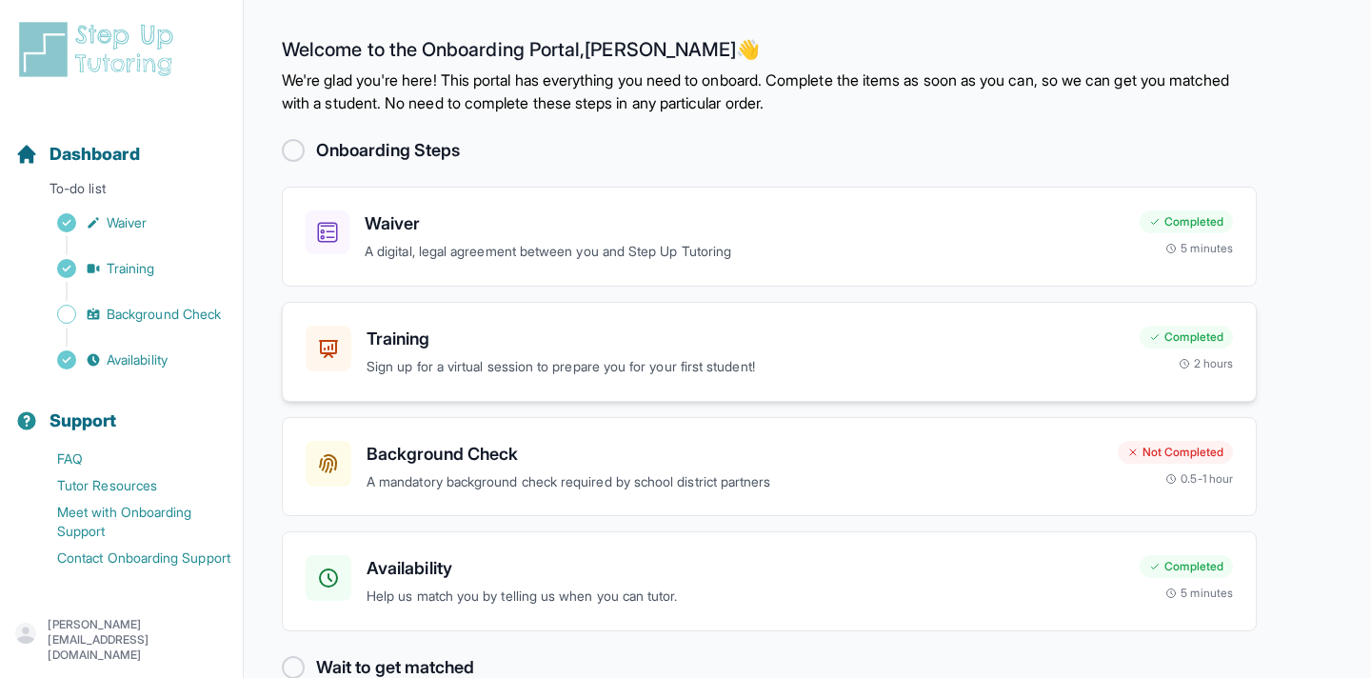
click at [404, 367] on p "Sign up for a virtual session to prepare you for your first student!" at bounding box center [746, 367] width 758 height 22
click at [479, 351] on div "Training Sign up for a virtual session to prepare you for your first student!" at bounding box center [746, 352] width 758 height 52
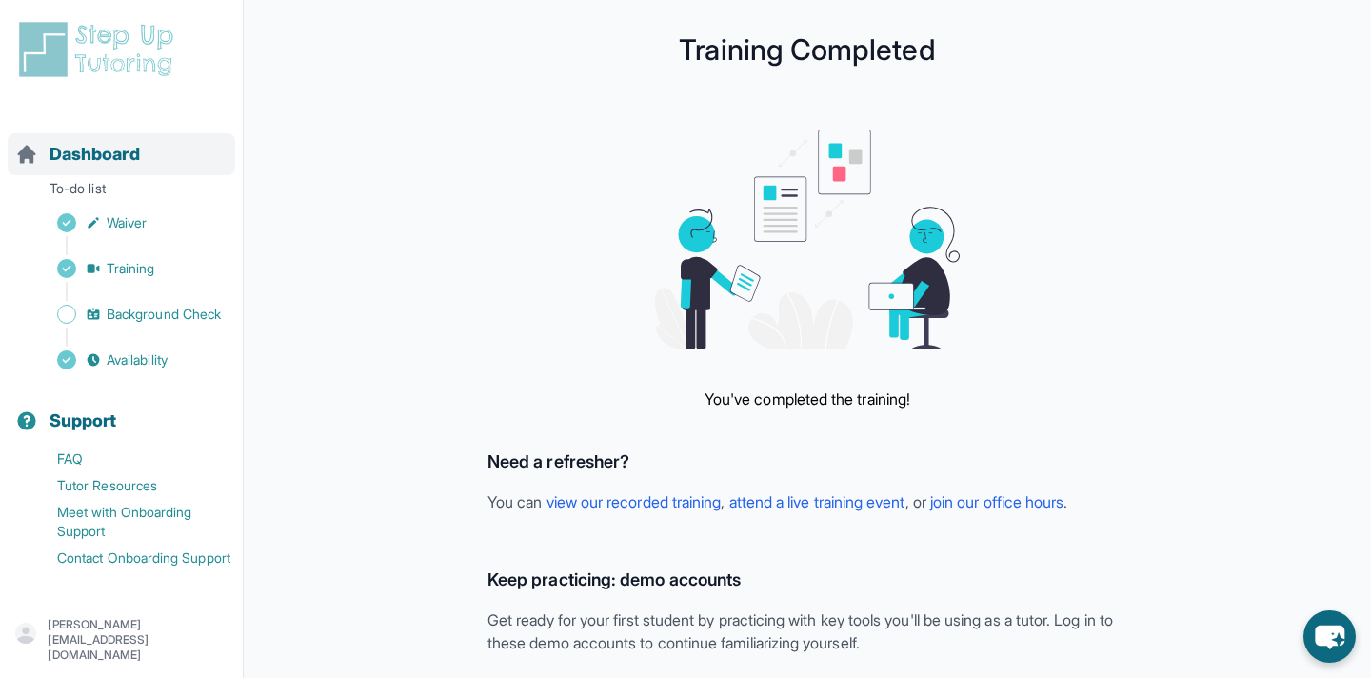
click at [70, 155] on span "Dashboard" at bounding box center [95, 154] width 90 height 27
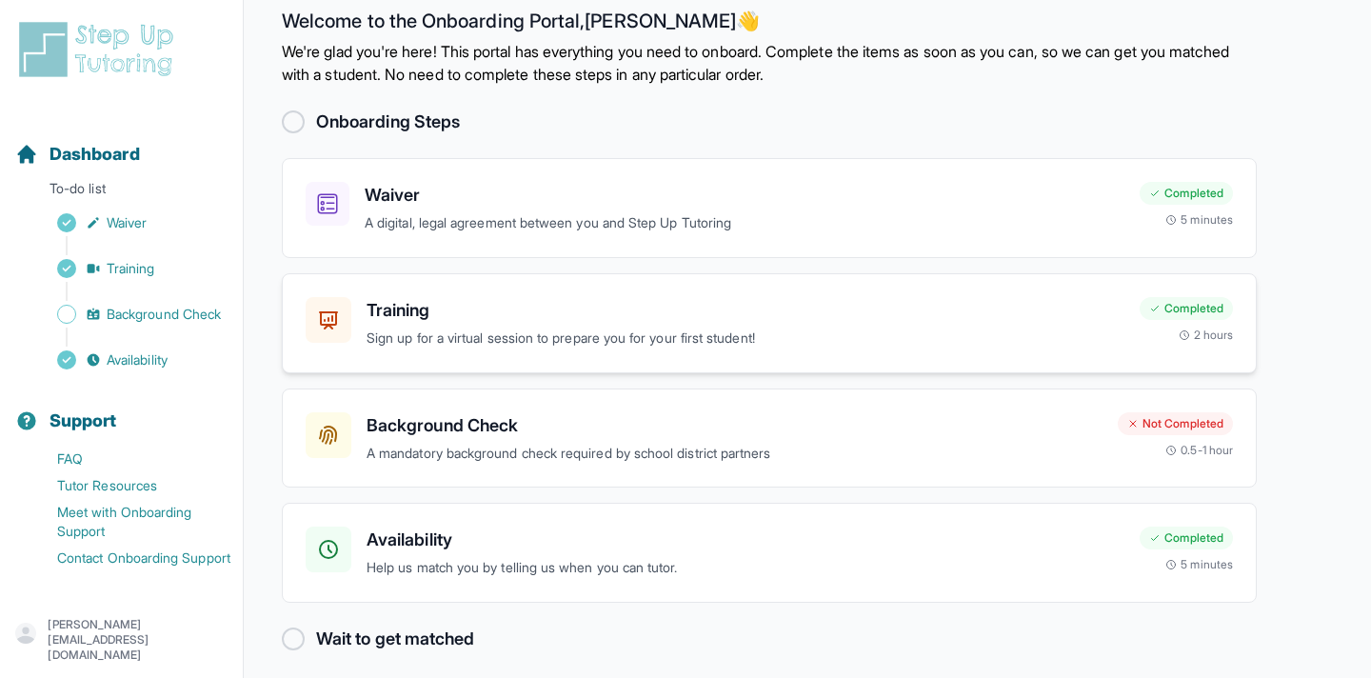
scroll to position [41, 0]
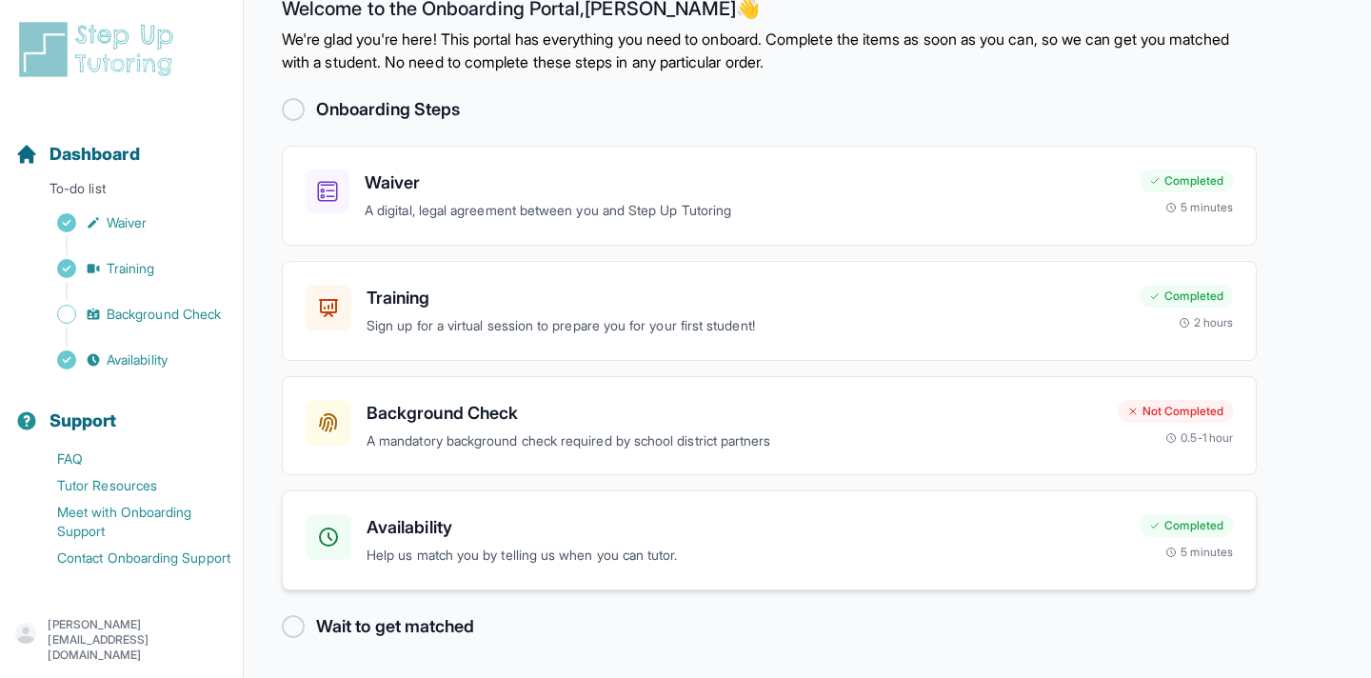
click at [388, 527] on h3 "Availability" at bounding box center [746, 527] width 758 height 27
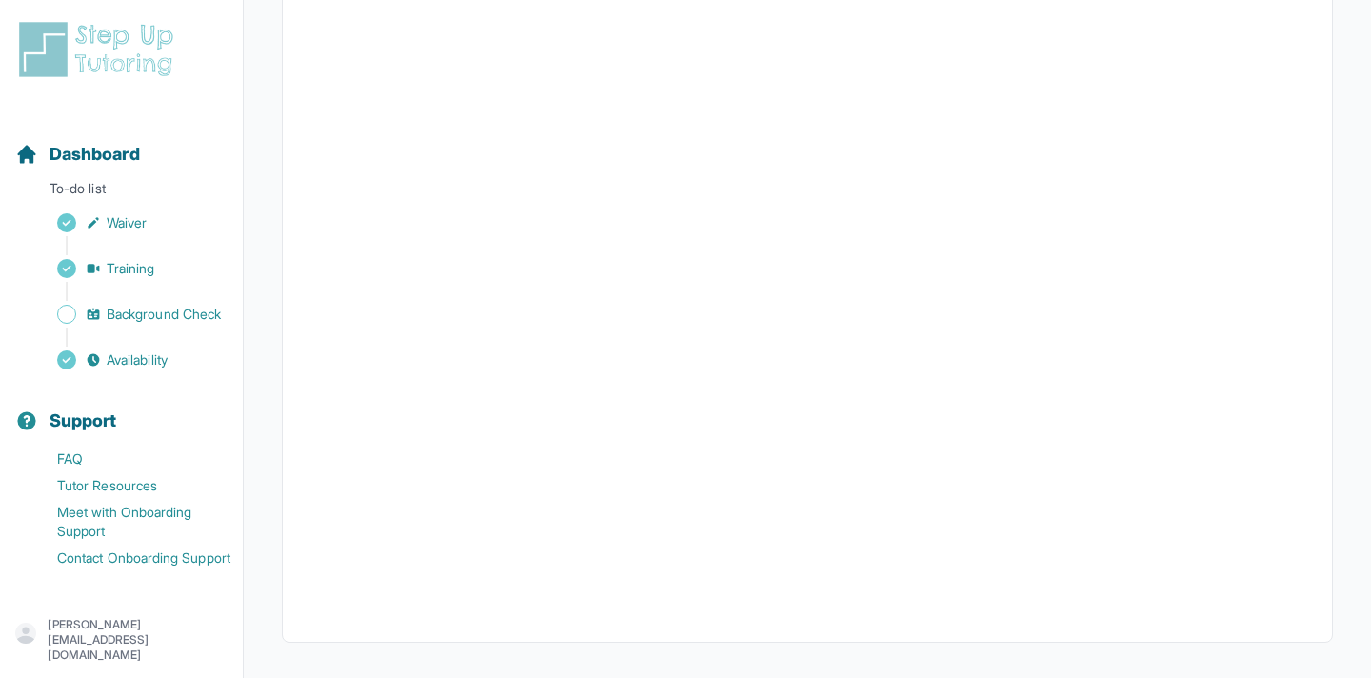
scroll to position [428, 0]
click at [168, 366] on span "Availability" at bounding box center [137, 359] width 61 height 19
click at [150, 308] on span "Background Check" at bounding box center [164, 314] width 114 height 19
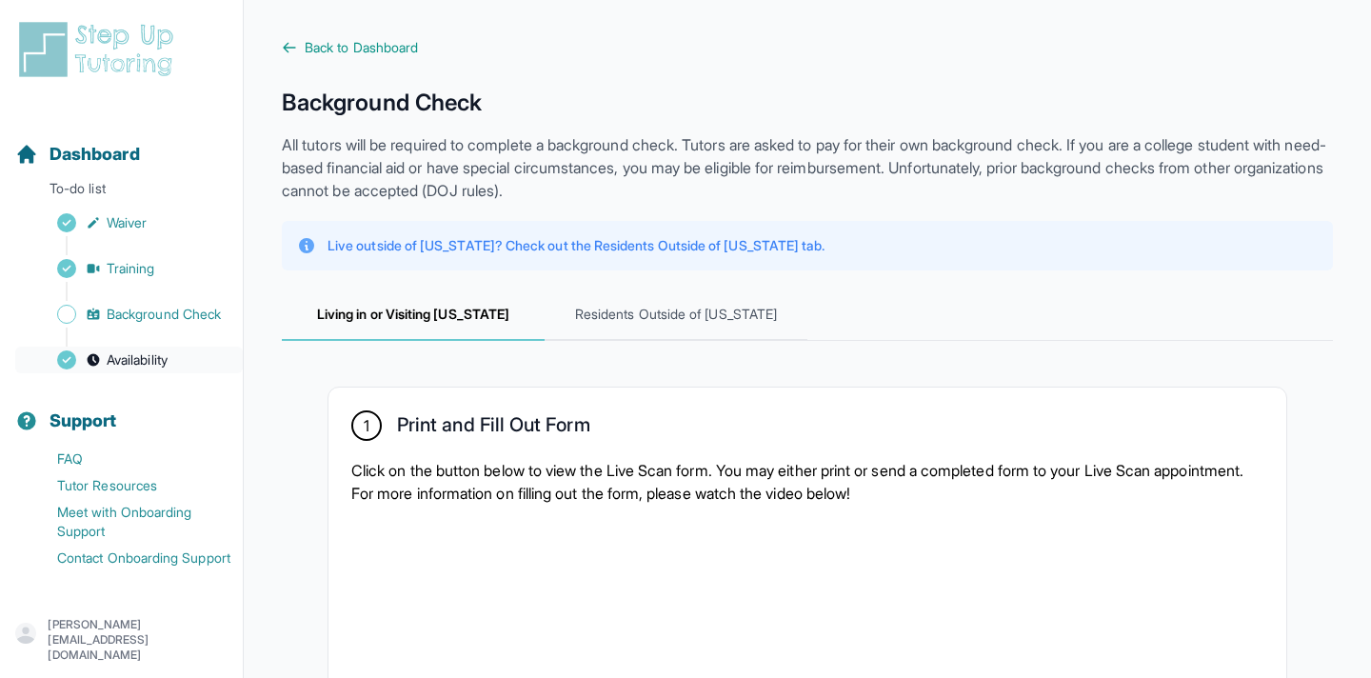
click at [151, 354] on span "Availability" at bounding box center [137, 359] width 61 height 19
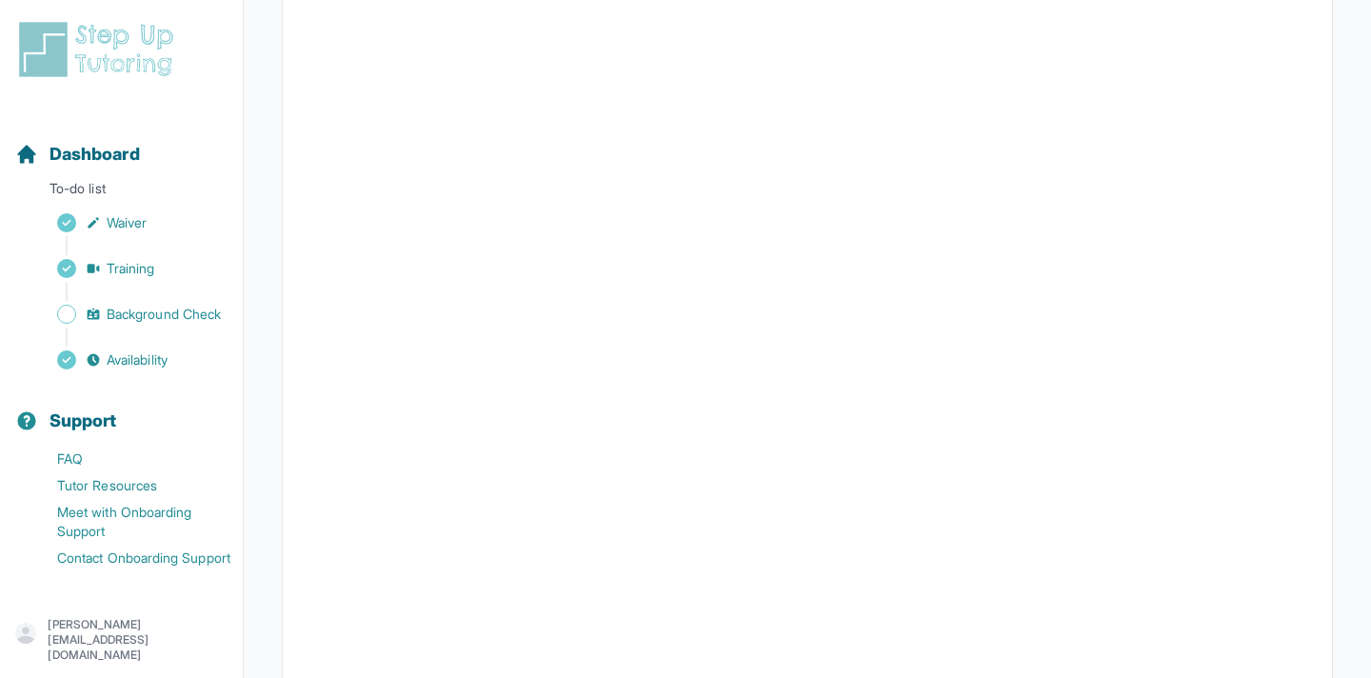
scroll to position [349, 0]
click at [184, 228] on link "Waiver" at bounding box center [129, 222] width 228 height 27
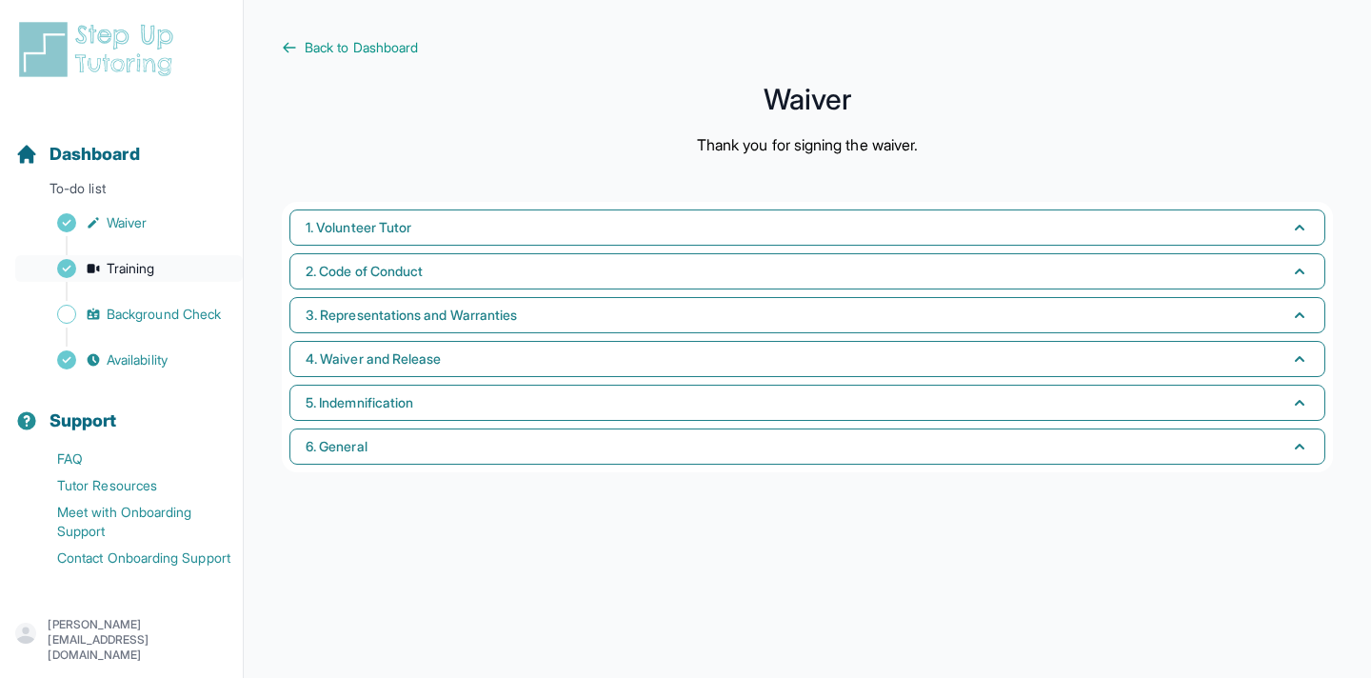
click at [160, 263] on link "Training" at bounding box center [129, 268] width 228 height 27
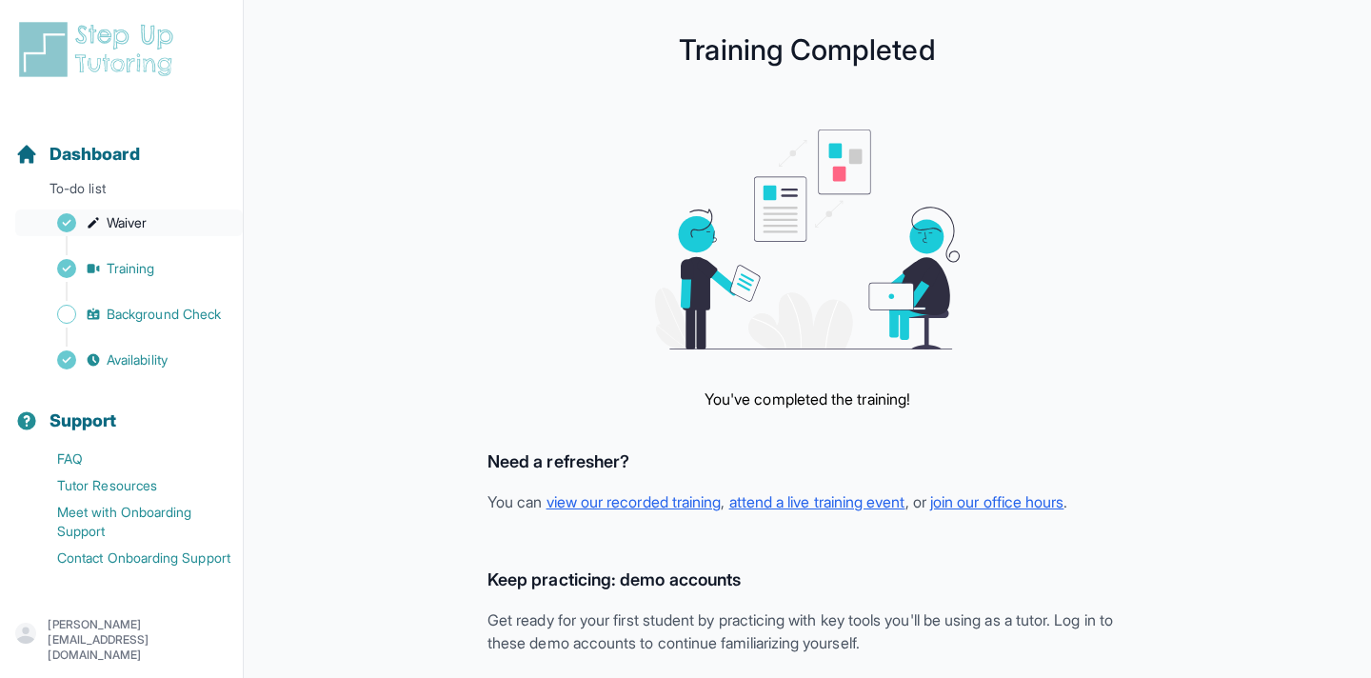
click at [144, 213] on span "Waiver" at bounding box center [127, 222] width 40 height 19
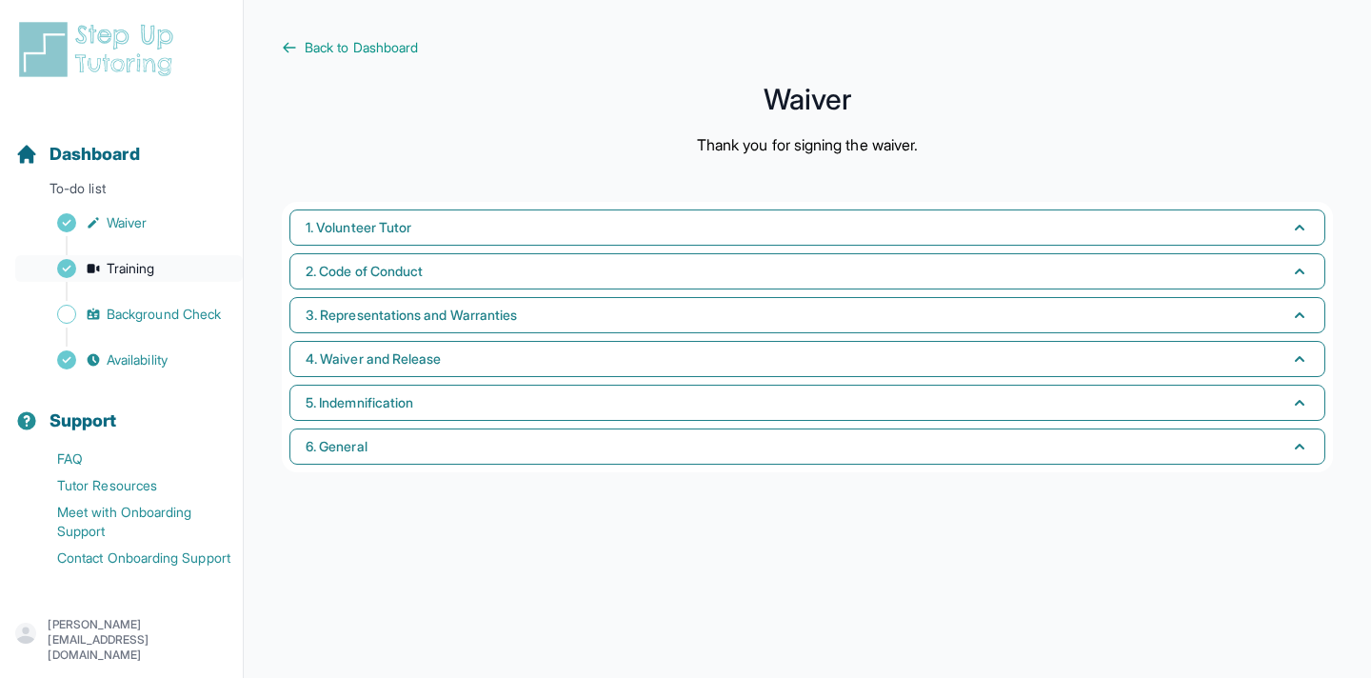
click at [141, 268] on span "Training" at bounding box center [131, 268] width 49 height 19
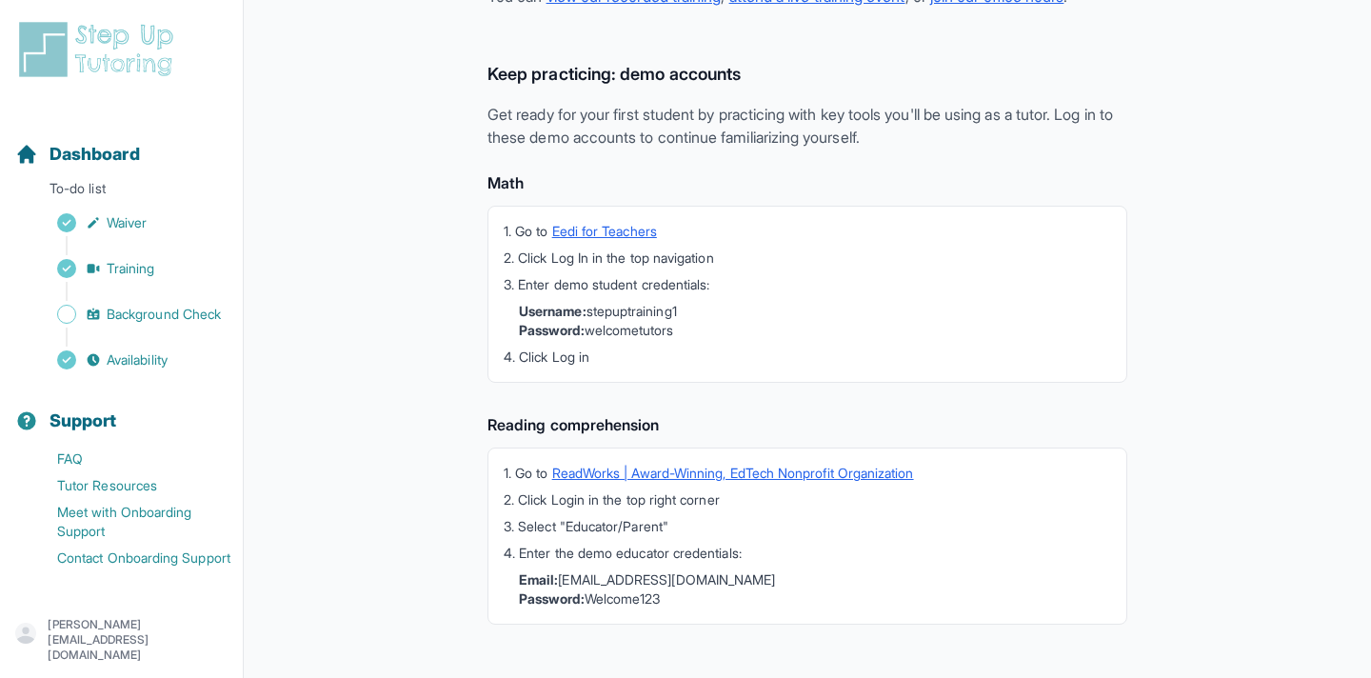
scroll to position [521, 0]
